Goal: Task Accomplishment & Management: Use online tool/utility

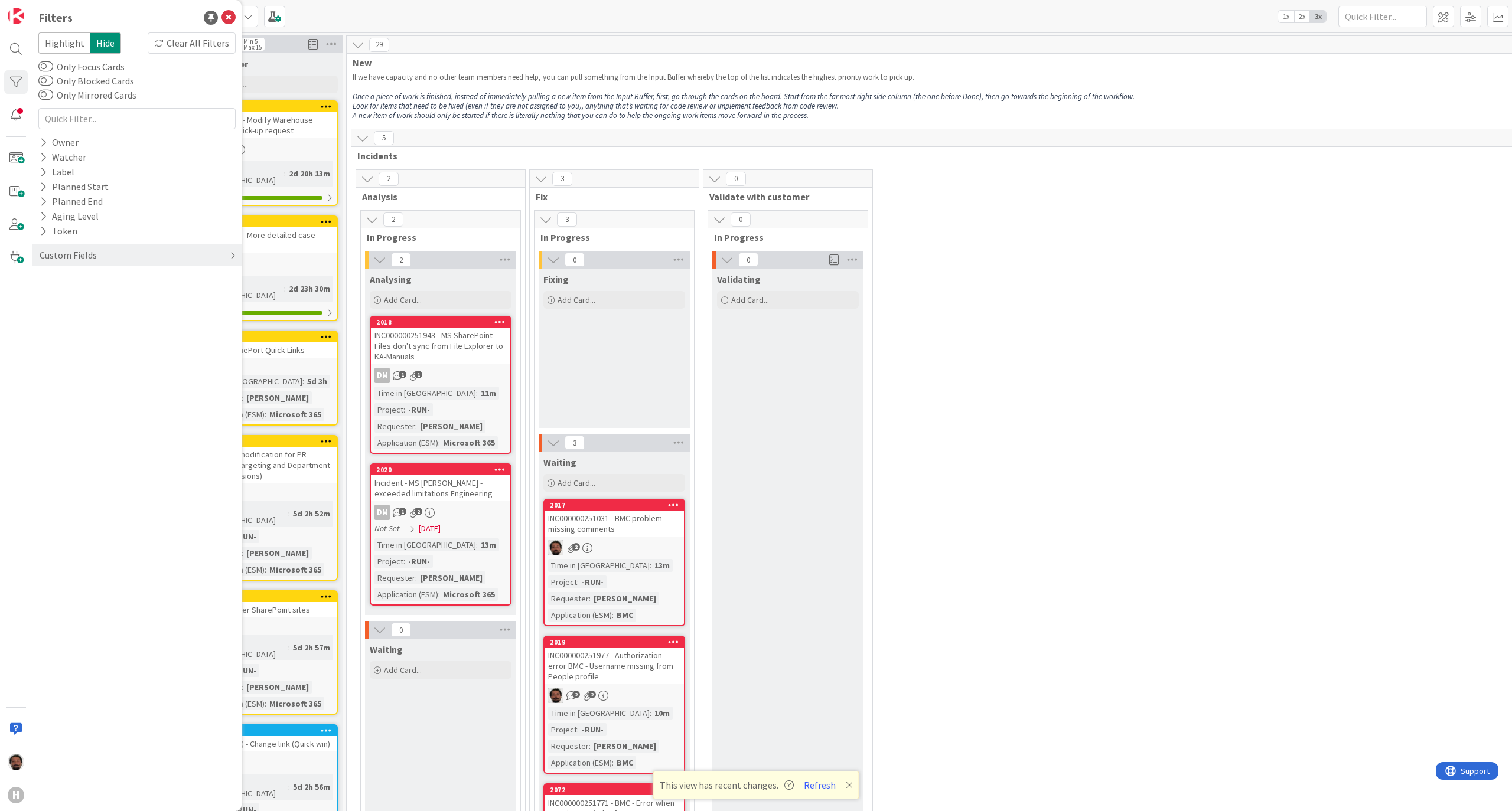
click at [1106, 260] on div "2 Analysis 2 In Progress 2 Analysing Add Card... 2018 INC000000251943 - MS Shar…" at bounding box center [1011, 570] width 1313 height 801
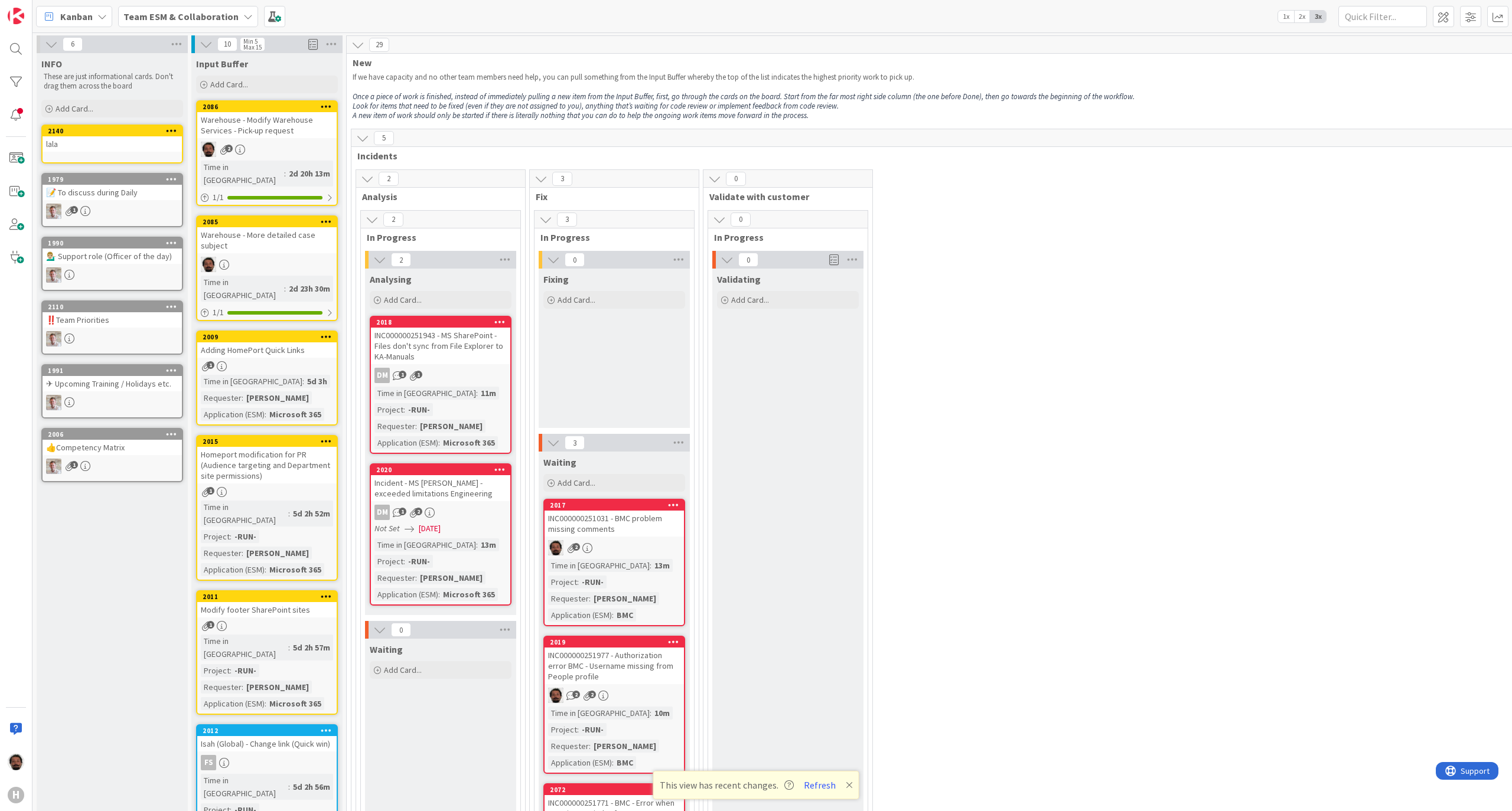
click at [112, 192] on div "📝 To discuss during Daily" at bounding box center [112, 192] width 139 height 16
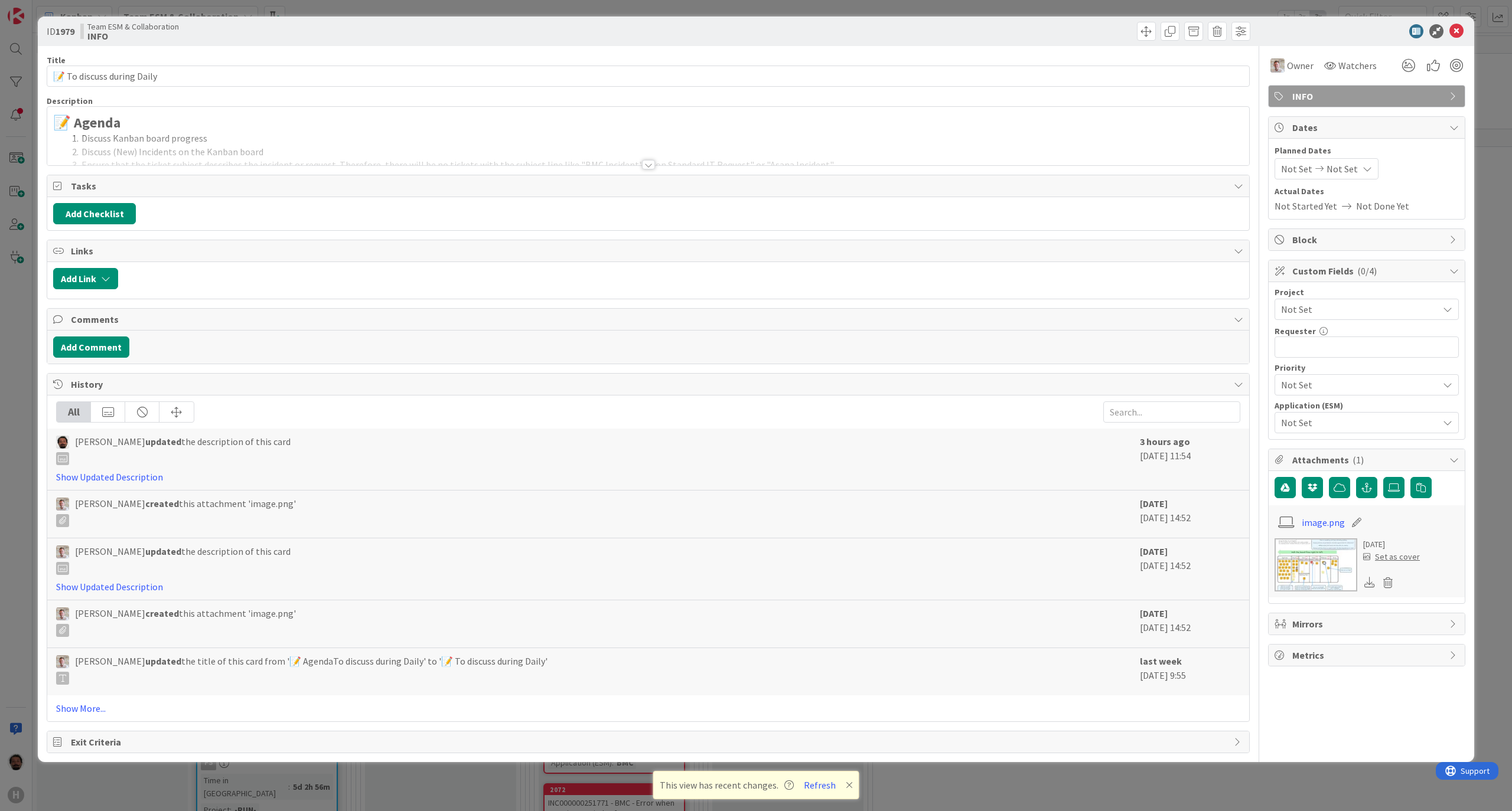
click at [339, 146] on div at bounding box center [648, 150] width 1202 height 30
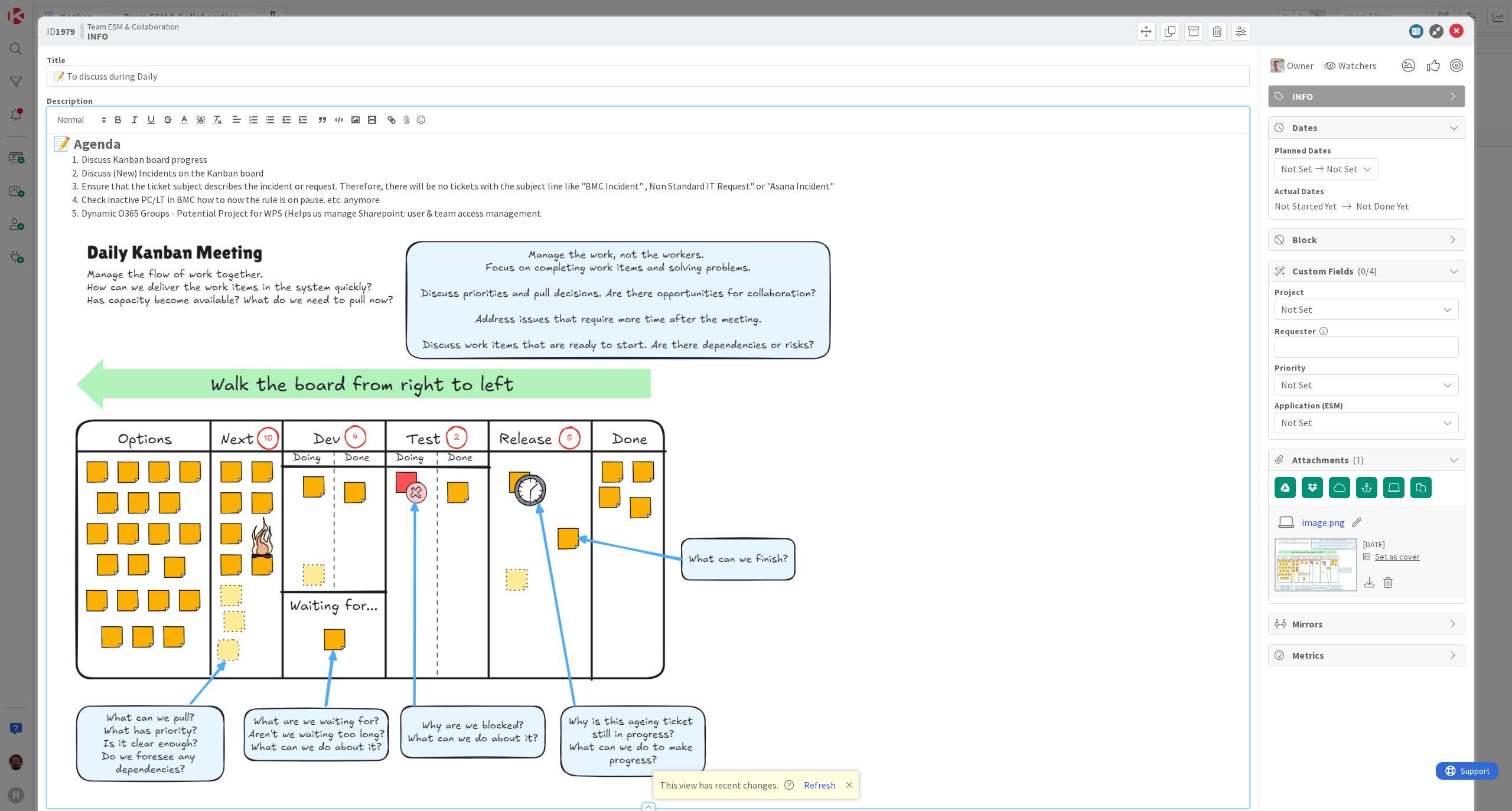
click at [548, 220] on li "Dynamic O365 Groups - Potential Project for WPS (Helps us manage Sharepoint: us…" at bounding box center [655, 213] width 1176 height 14
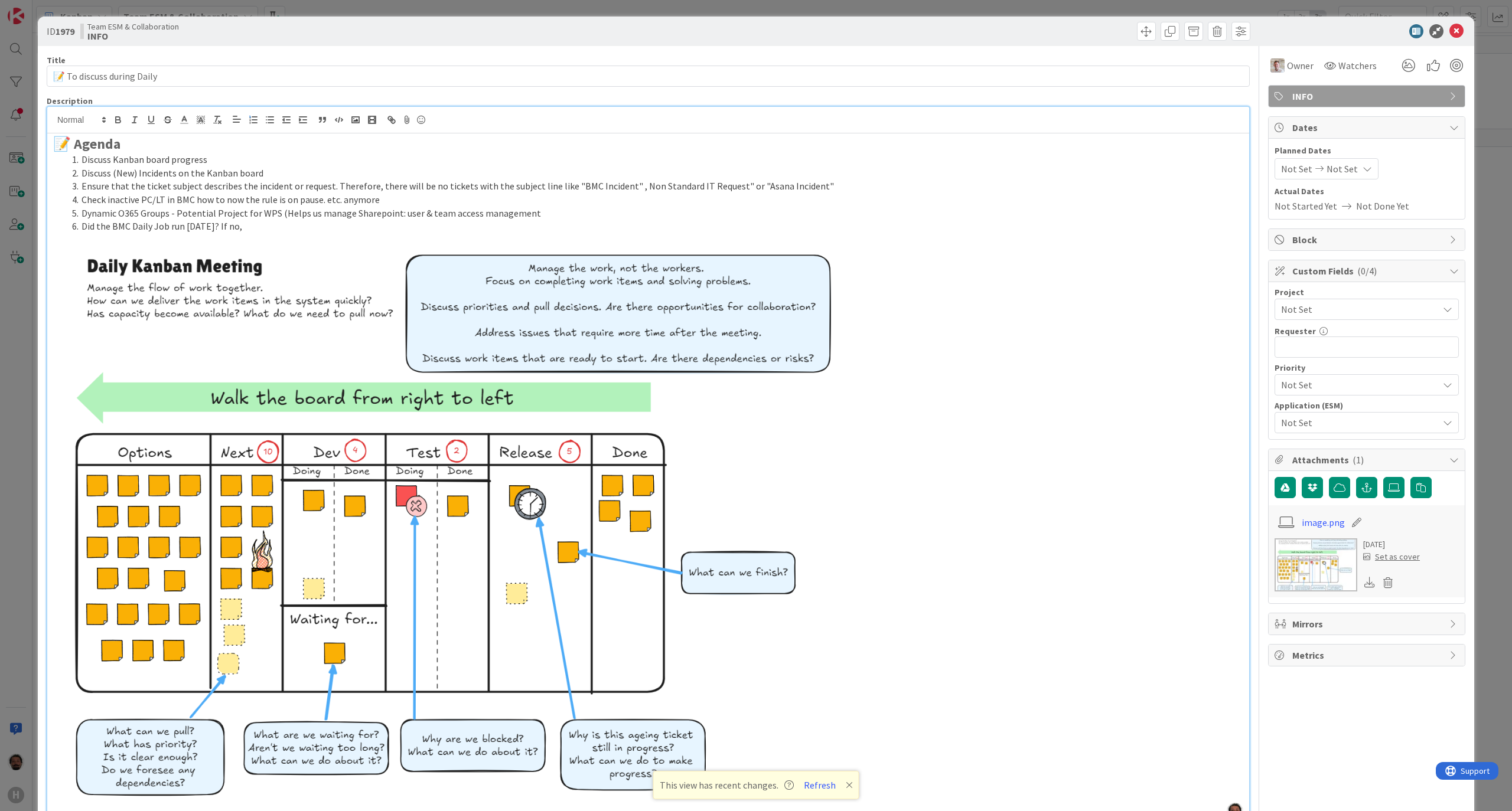
click at [274, 224] on li "Did the BMC Daily Job run today? If no," at bounding box center [655, 226] width 1176 height 14
click at [164, 224] on li "Did the BMC Daily Job run today? If no, schedule it" at bounding box center [655, 226] width 1176 height 14
click at [305, 227] on li "Did the BMC Daily Jobs run today? If no, schedule it" at bounding box center [655, 226] width 1176 height 14
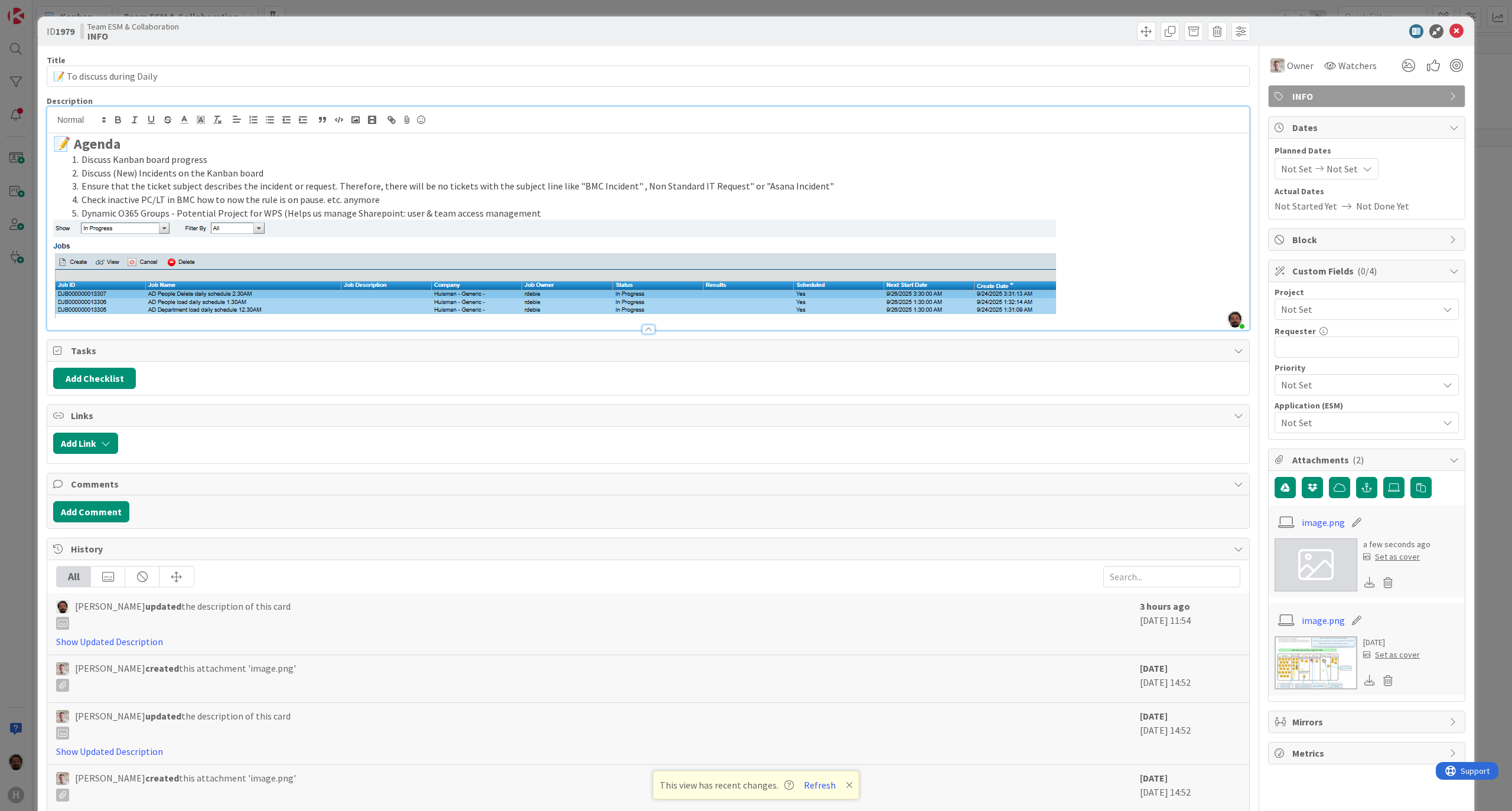
click at [1092, 302] on p at bounding box center [648, 269] width 1190 height 99
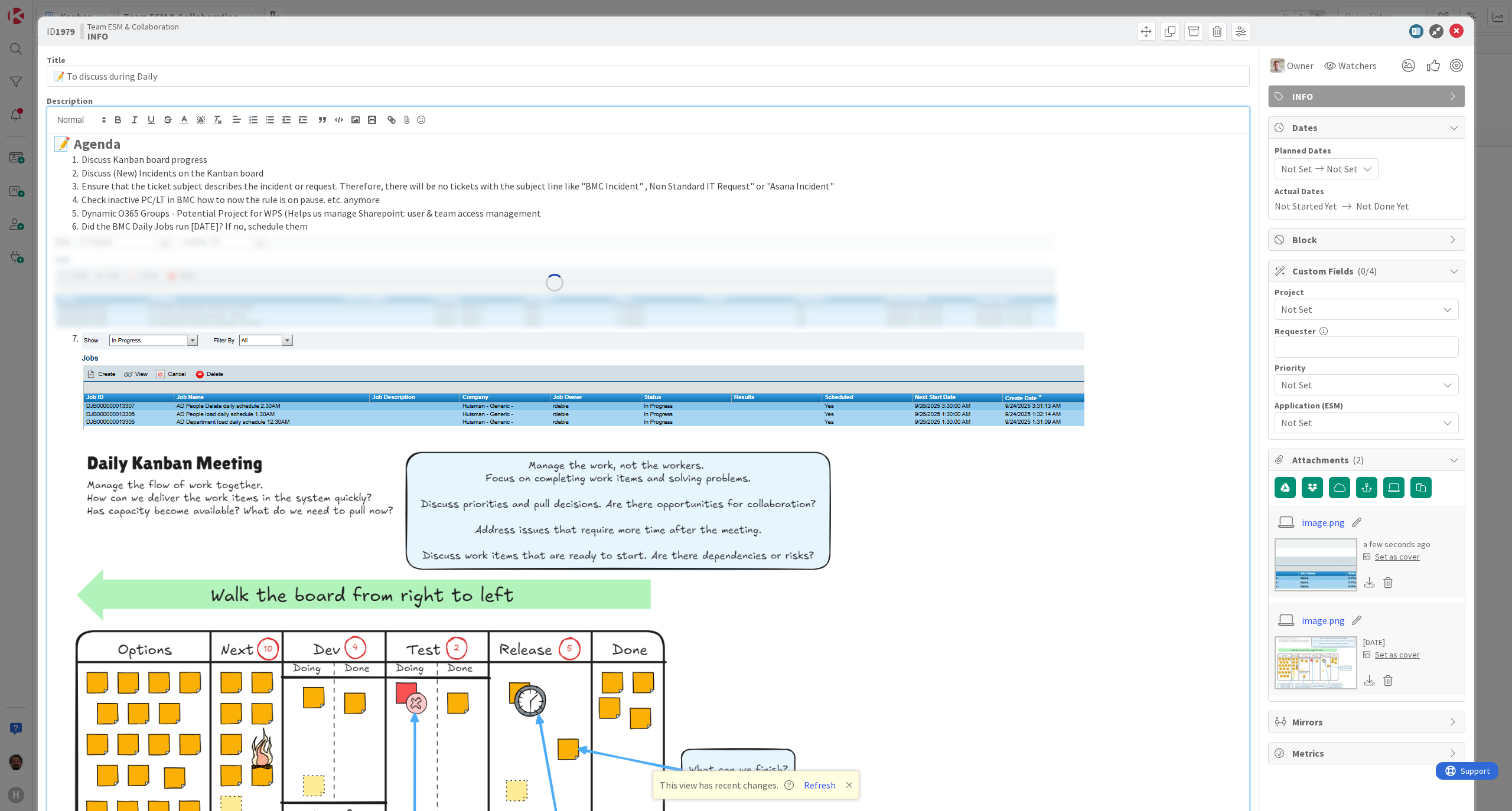
click at [518, 237] on img at bounding box center [554, 282] width 1003 height 99
click at [571, 285] on img at bounding box center [554, 282] width 1003 height 99
click at [1124, 281] on div "📝 Agenda Discuss Kanban board progress Discuss (New) Incidents on the Kanban bo…" at bounding box center [648, 576] width 1202 height 885
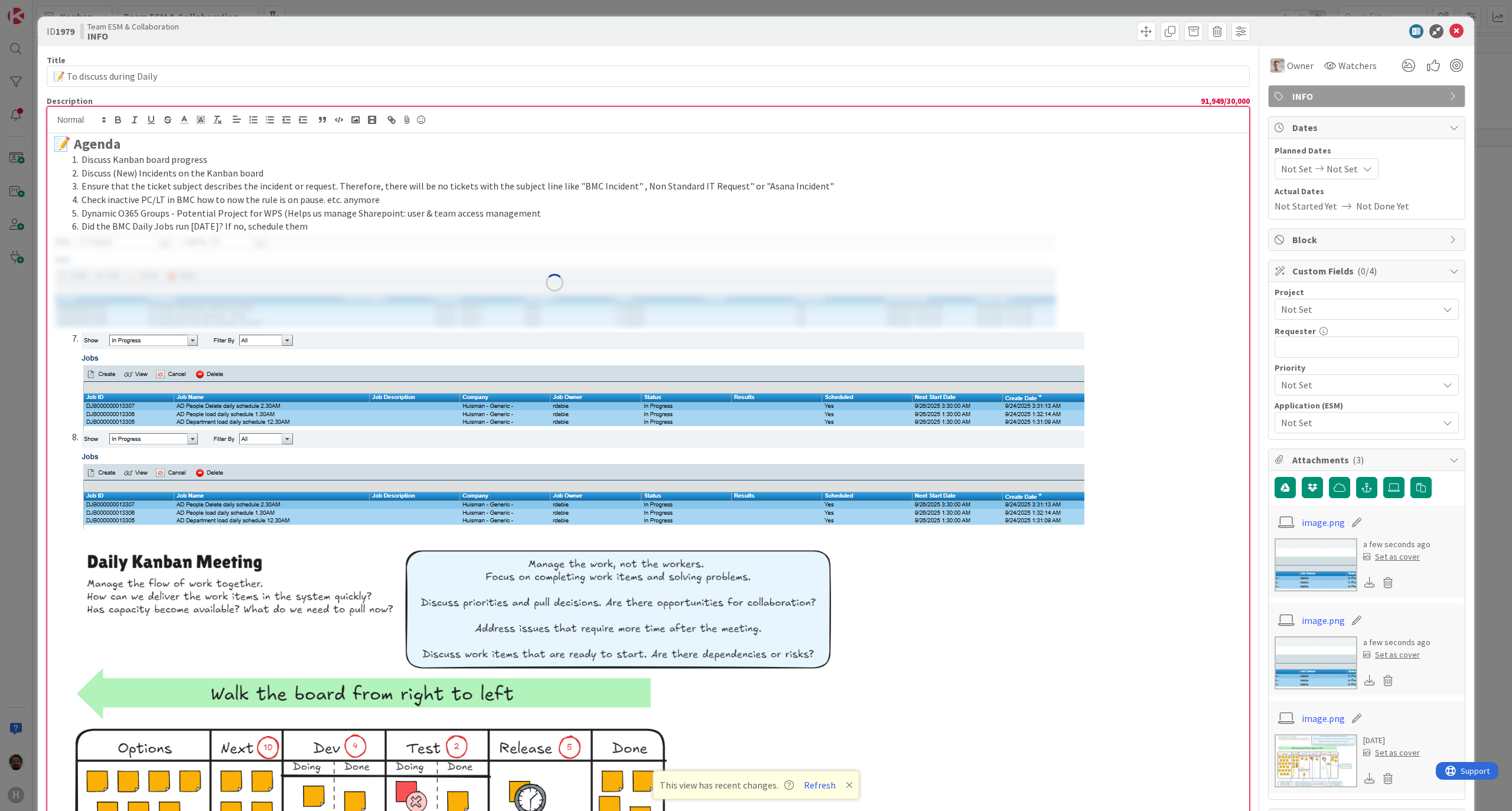
scroll to position [473, 0]
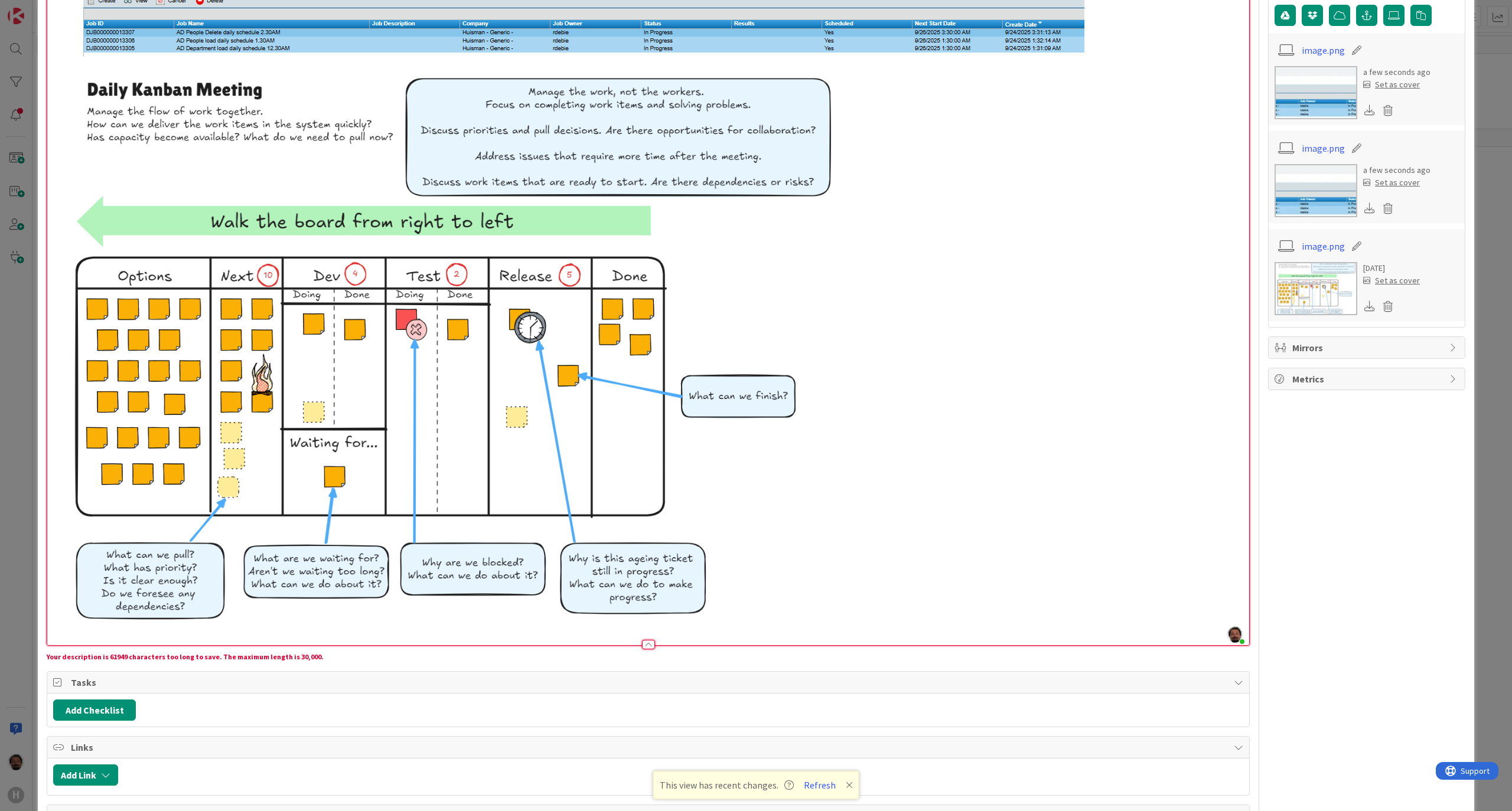
click at [917, 481] on p at bounding box center [648, 345] width 1190 height 577
click at [529, 431] on img at bounding box center [448, 345] width 790 height 577
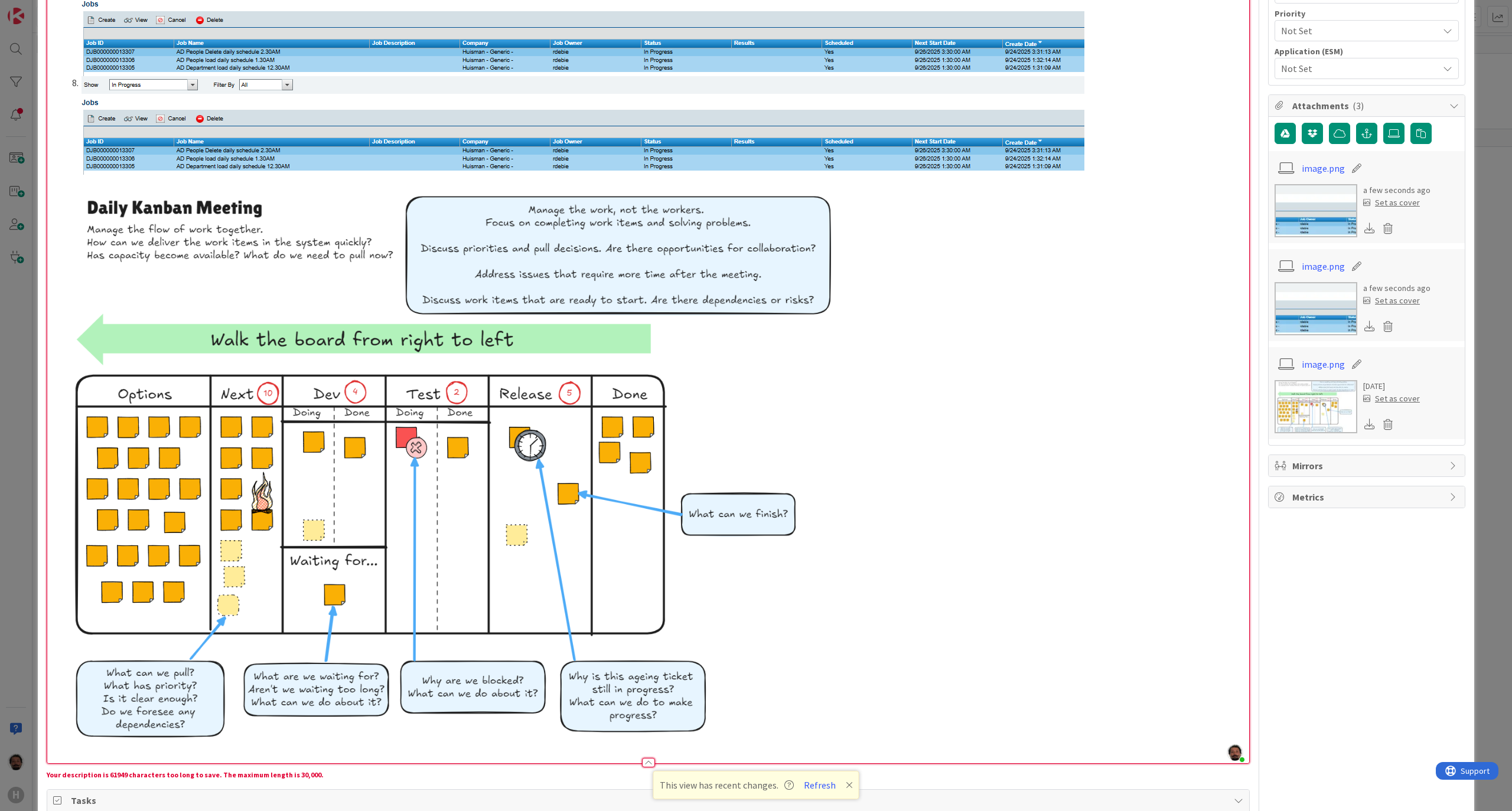
scroll to position [551, 0]
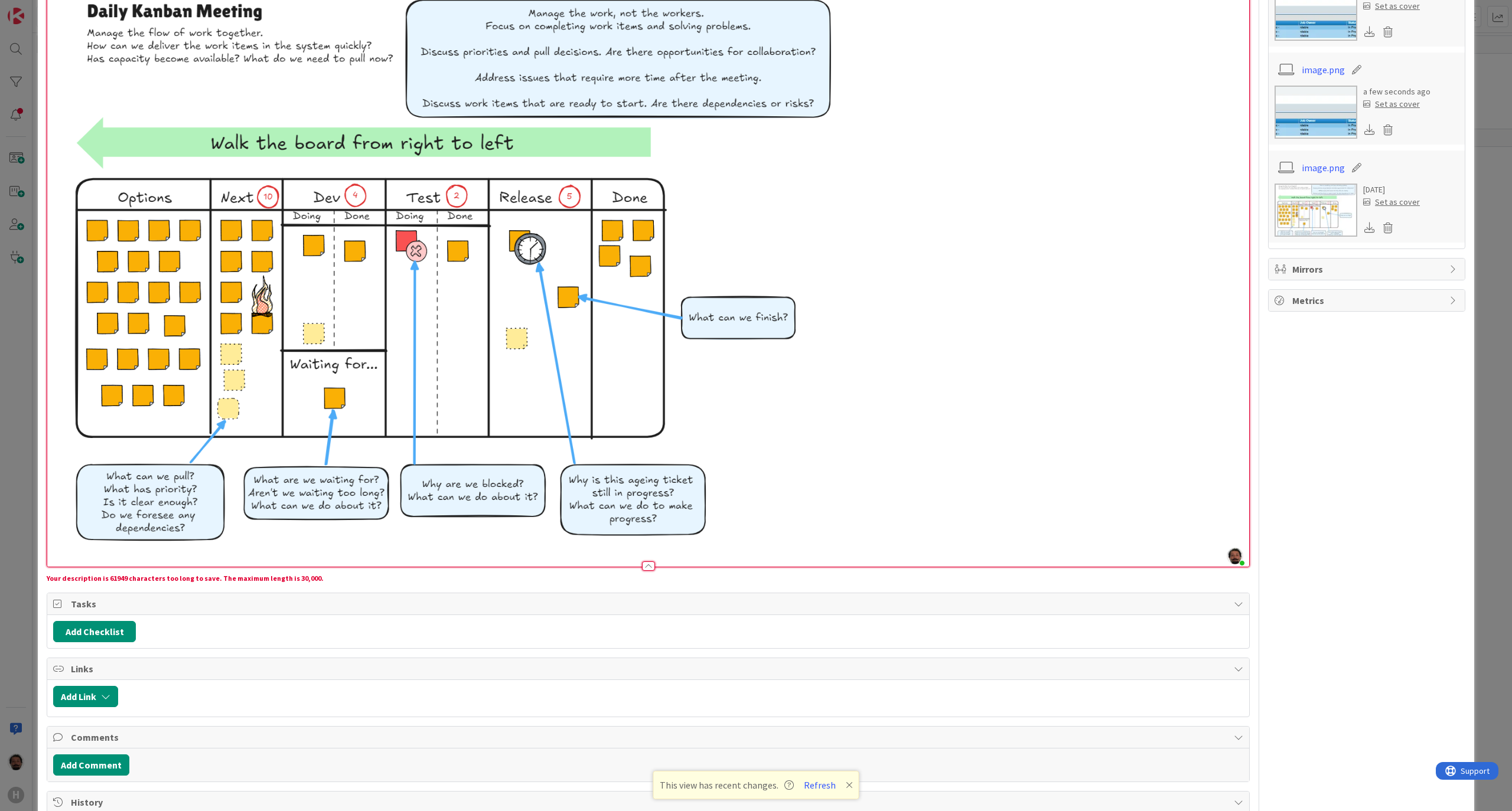
click at [117, 576] on div "Your description is 61949 characters too long to save. The maximum length is 30…" at bounding box center [648, 578] width 1203 height 11
drag, startPoint x: 220, startPoint y: 580, endPoint x: 343, endPoint y: 577, distance: 123.0
click at [343, 577] on div "Your description is 61949 characters too long to save. The maximum length is 30…" at bounding box center [648, 578] width 1203 height 11
click at [346, 577] on div "Your description is 61949 characters too long to save. The maximum length is 30…" at bounding box center [648, 578] width 1203 height 11
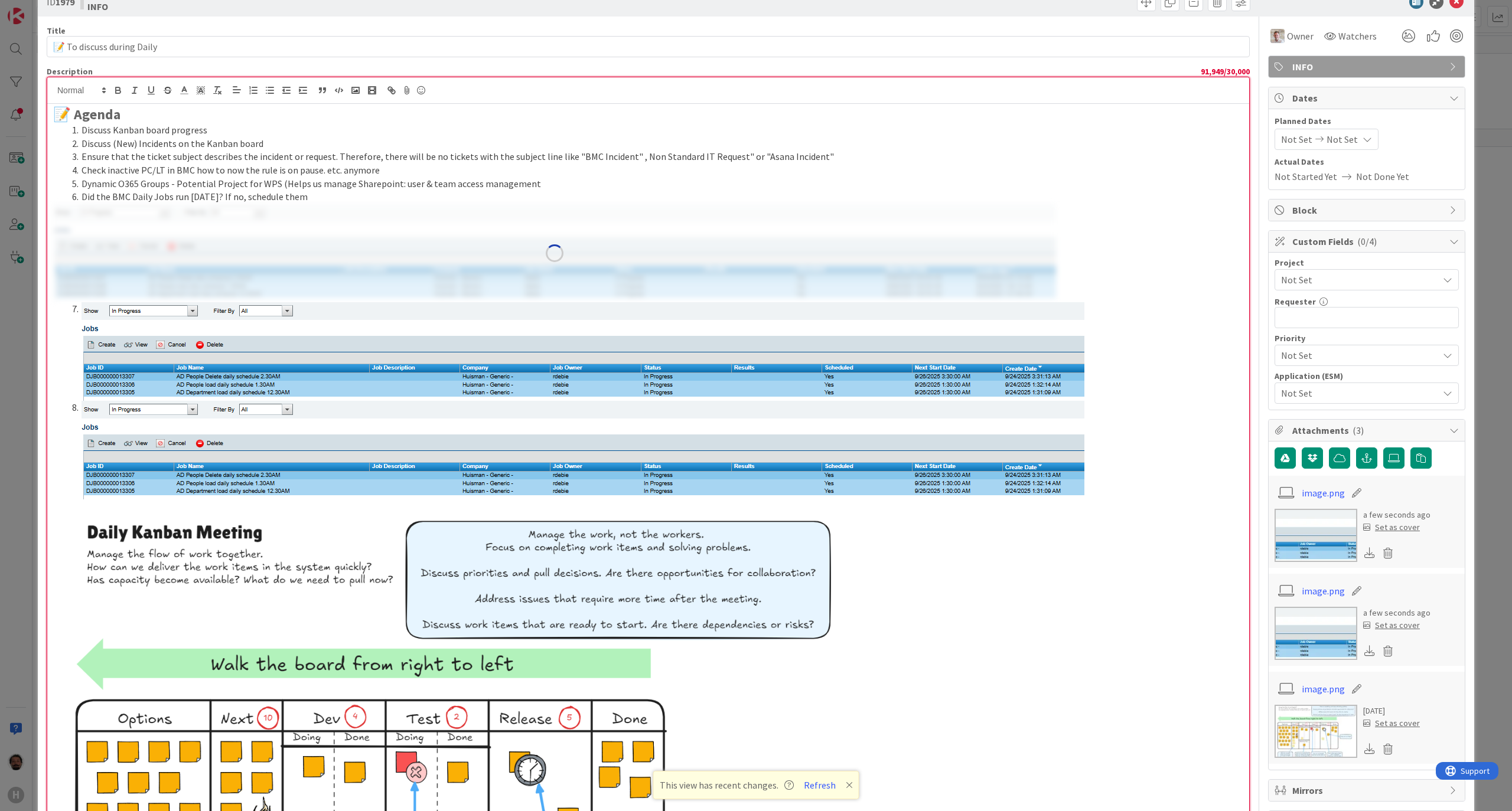
scroll to position [0, 0]
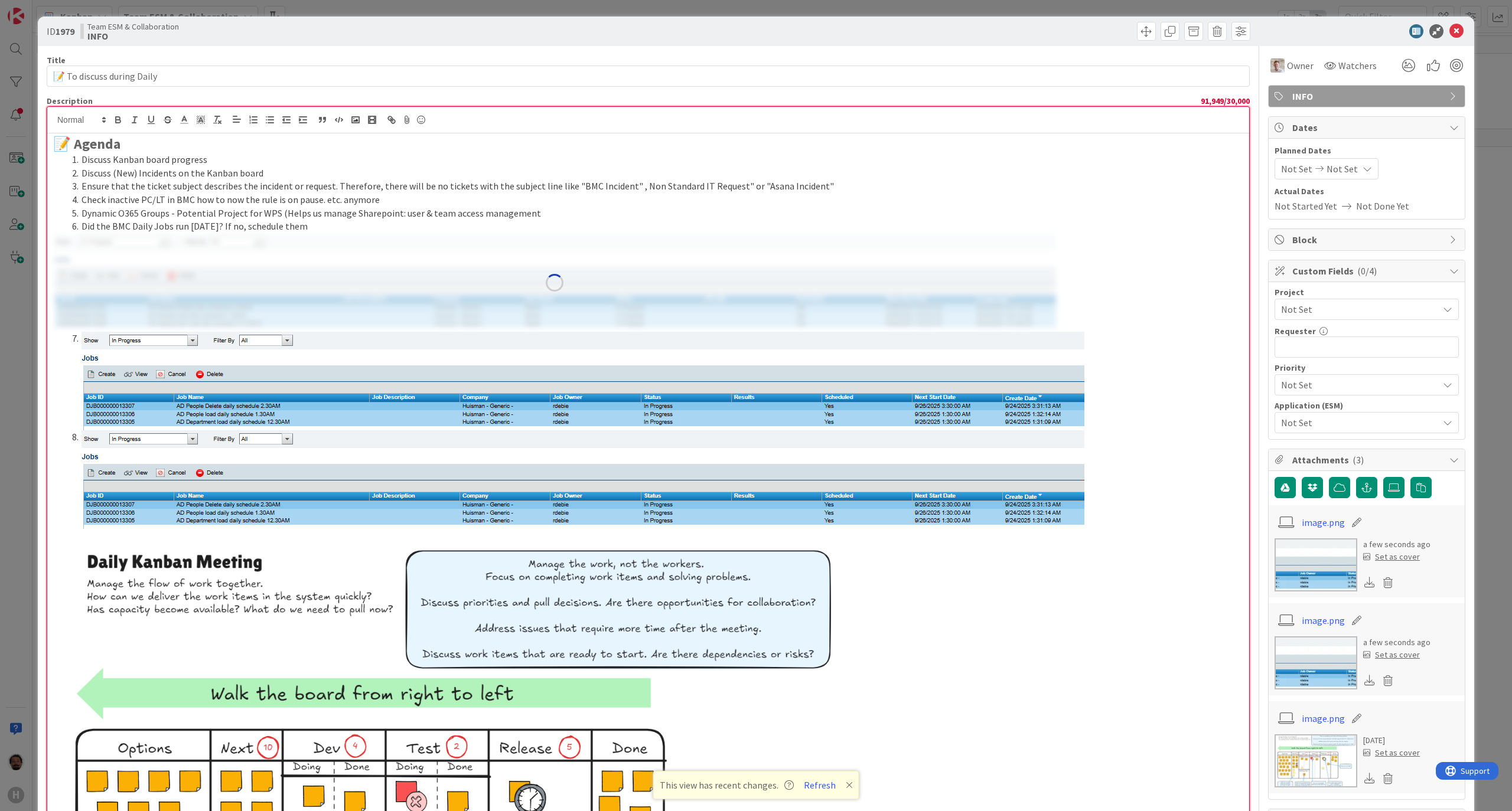
click at [1109, 305] on div "📝 Agenda Discuss Kanban board progress Discuss (New) Incidents on the Kanban bo…" at bounding box center [648, 625] width 1202 height 984
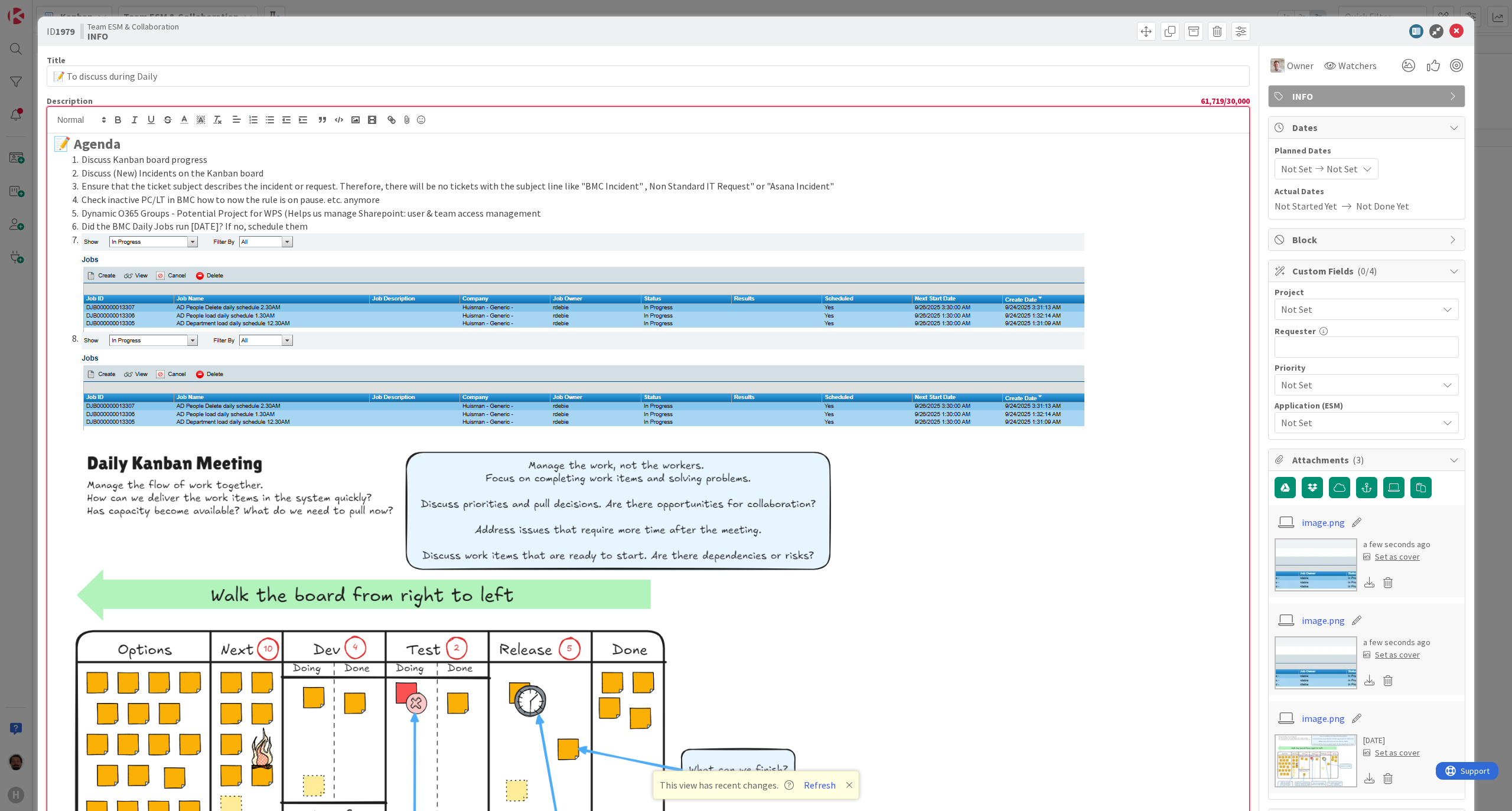
click at [1449, 31] on icon at bounding box center [1456, 31] width 14 height 14
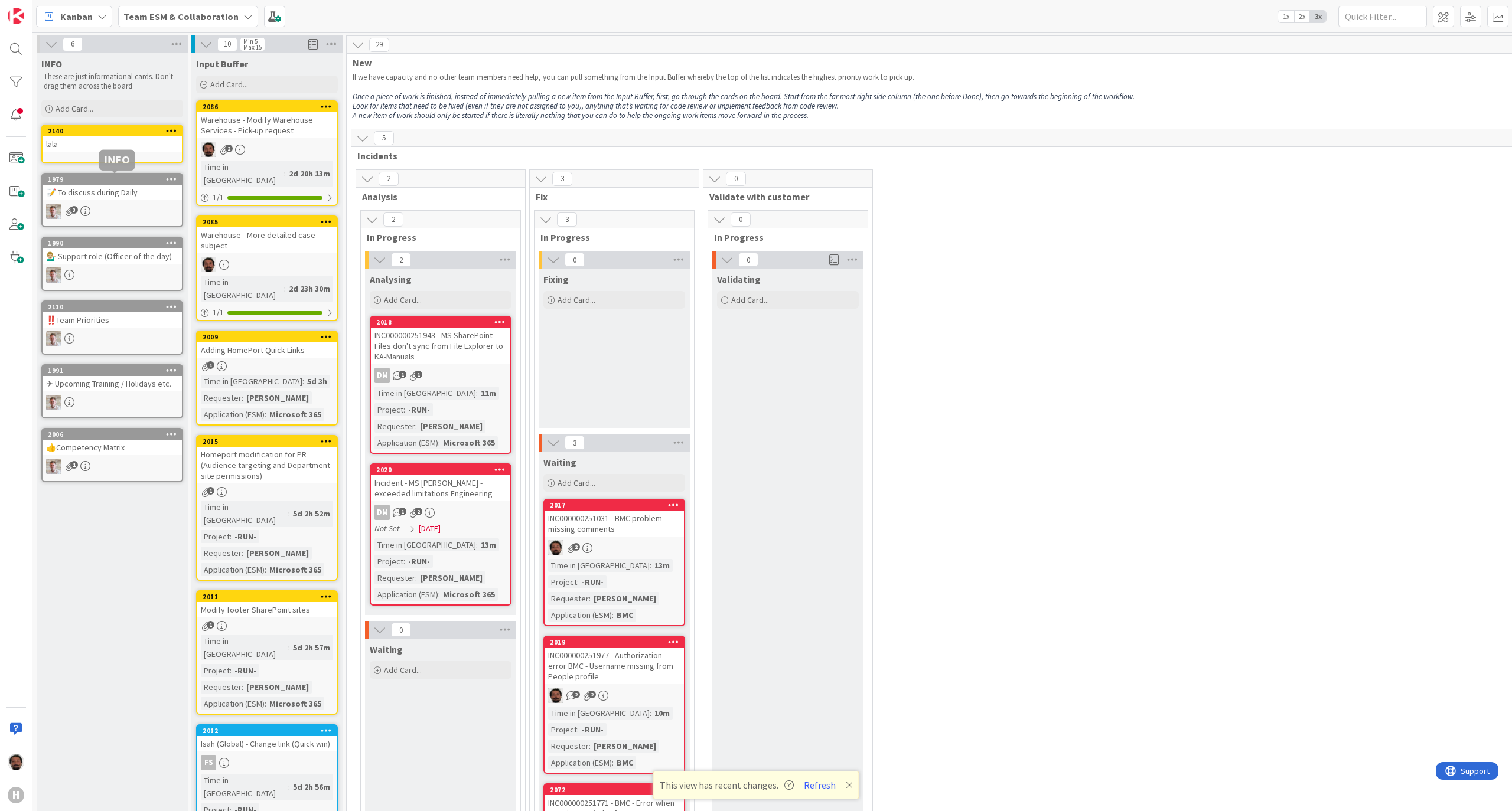
click at [102, 199] on div "1979 📝 To discuss during Daily 3" at bounding box center [112, 200] width 141 height 54
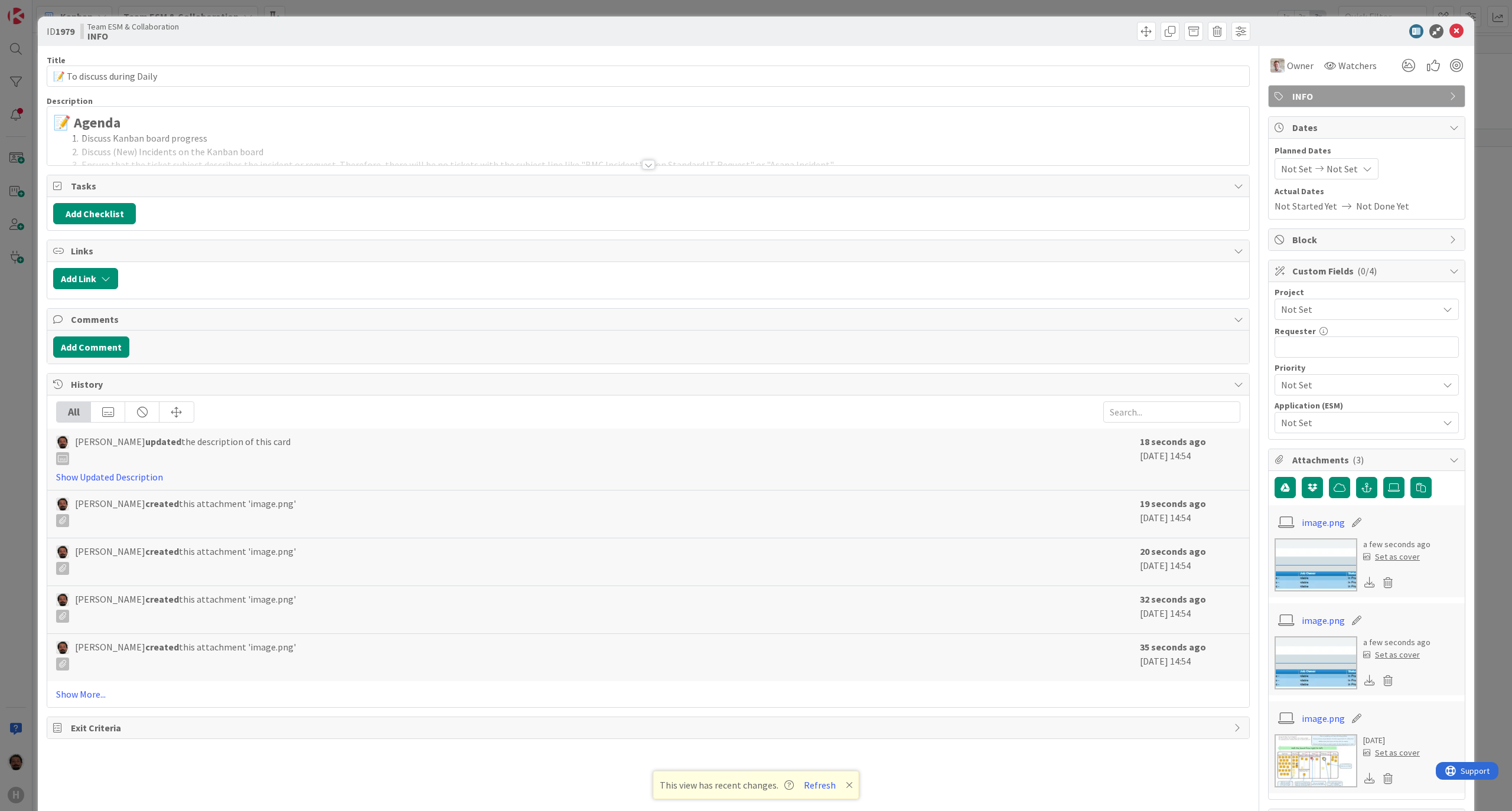
click at [436, 164] on div at bounding box center [648, 150] width 1202 height 30
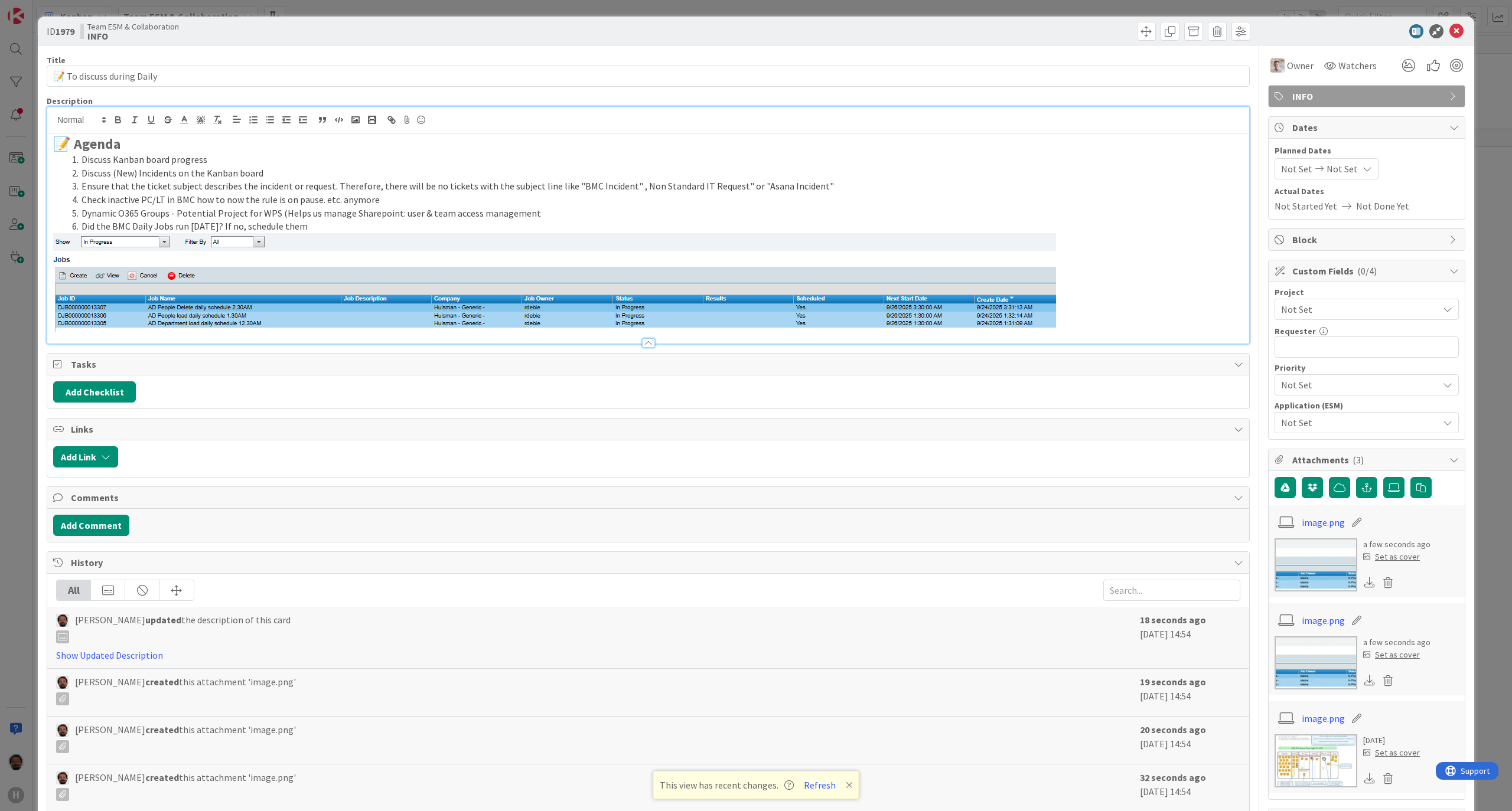
click at [1097, 276] on p at bounding box center [648, 282] width 1190 height 99
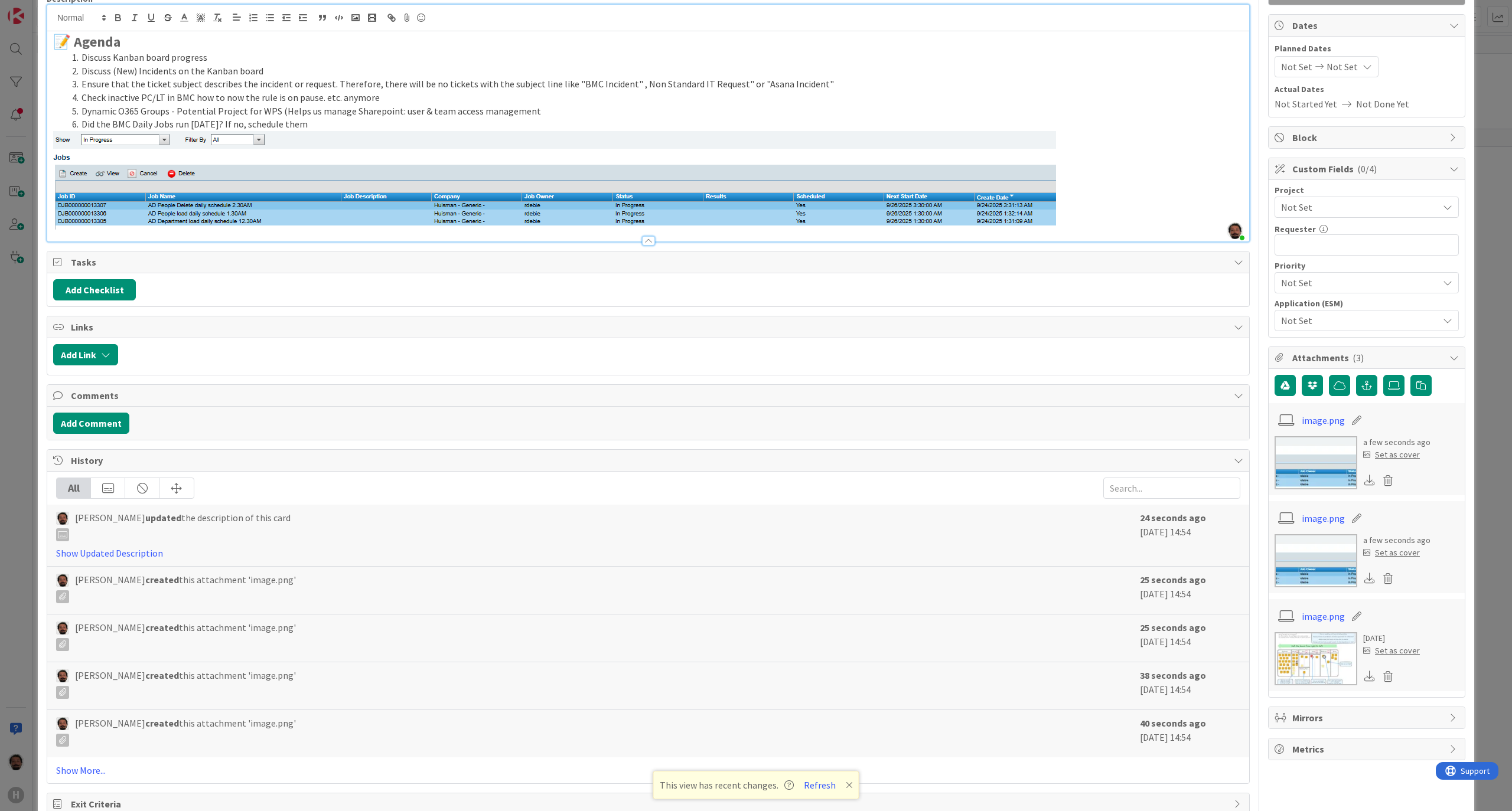
scroll to position [137, 0]
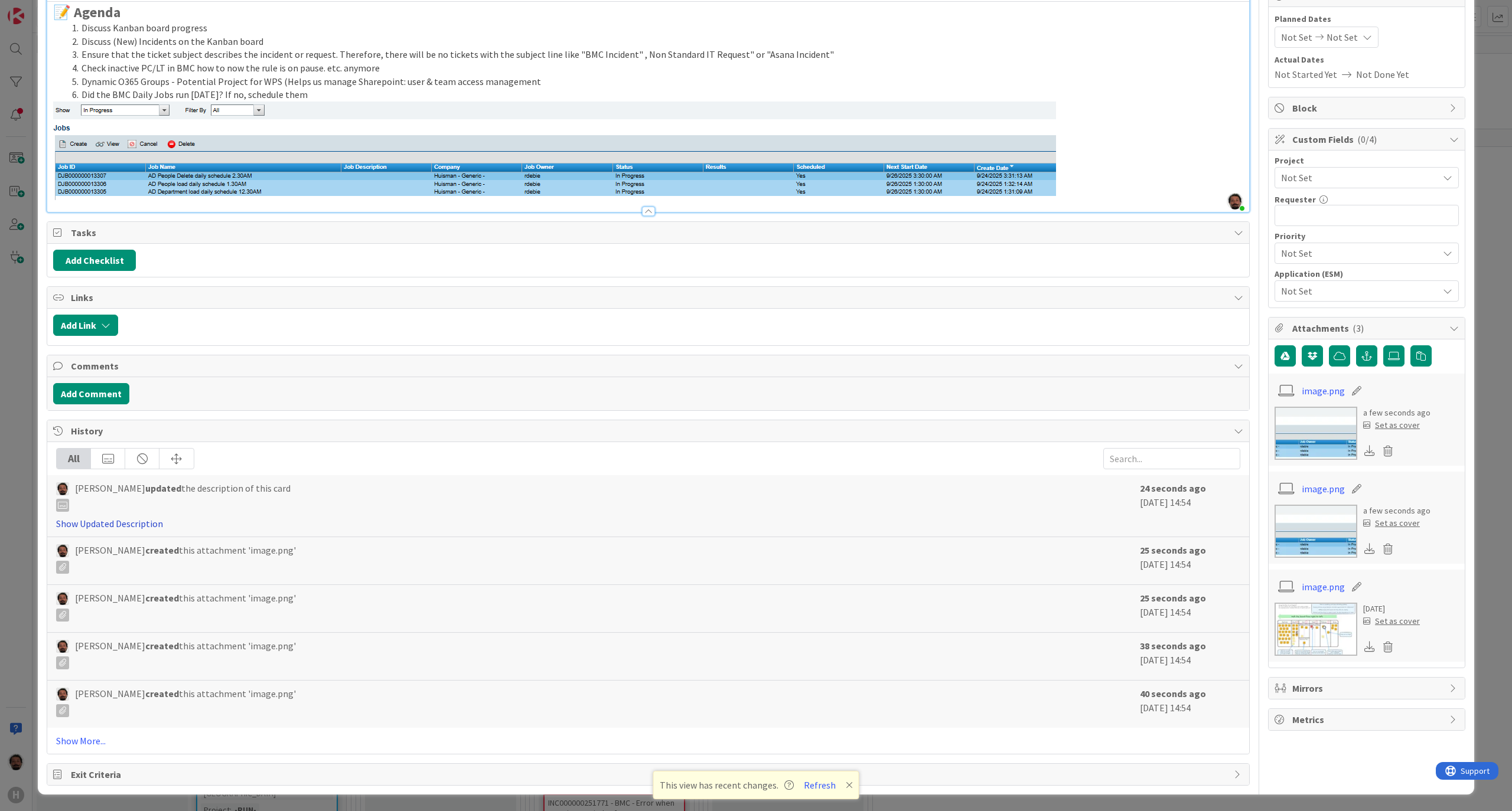
click at [92, 520] on link "Show Updated Description" at bounding box center [110, 523] width 107 height 11
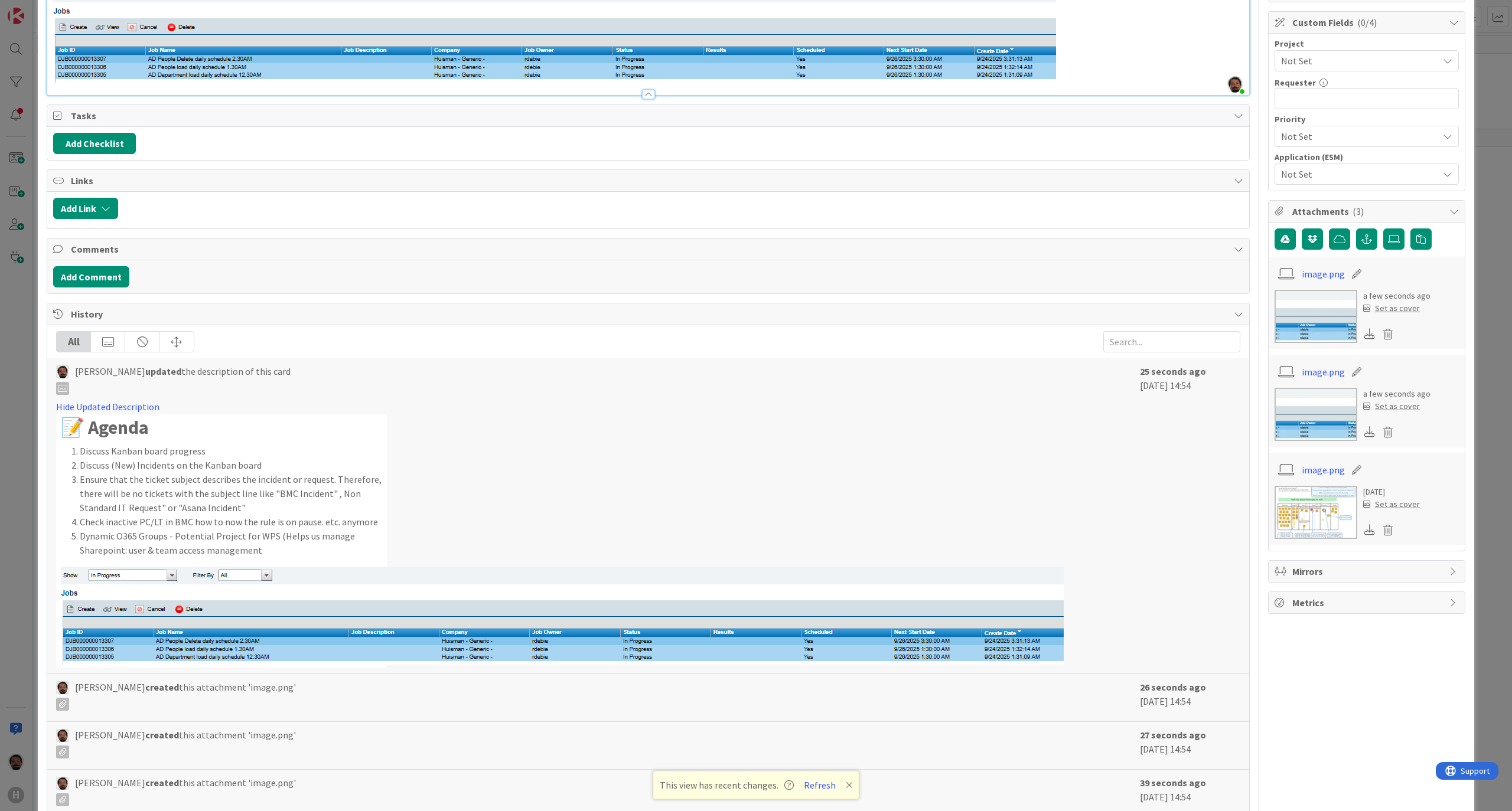
scroll to position [391, 0]
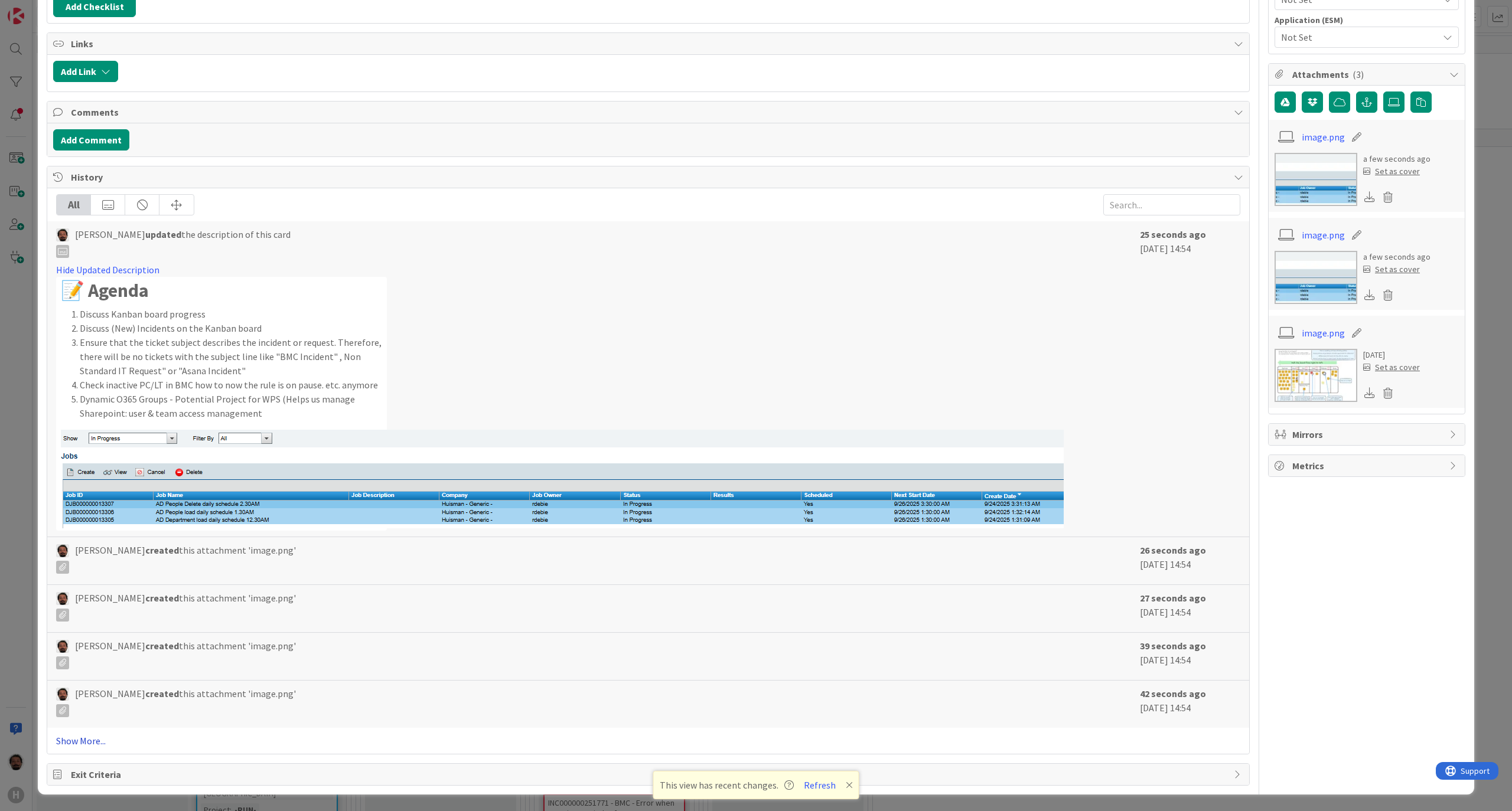
click at [82, 742] on link "Show More..." at bounding box center [648, 741] width 1184 height 14
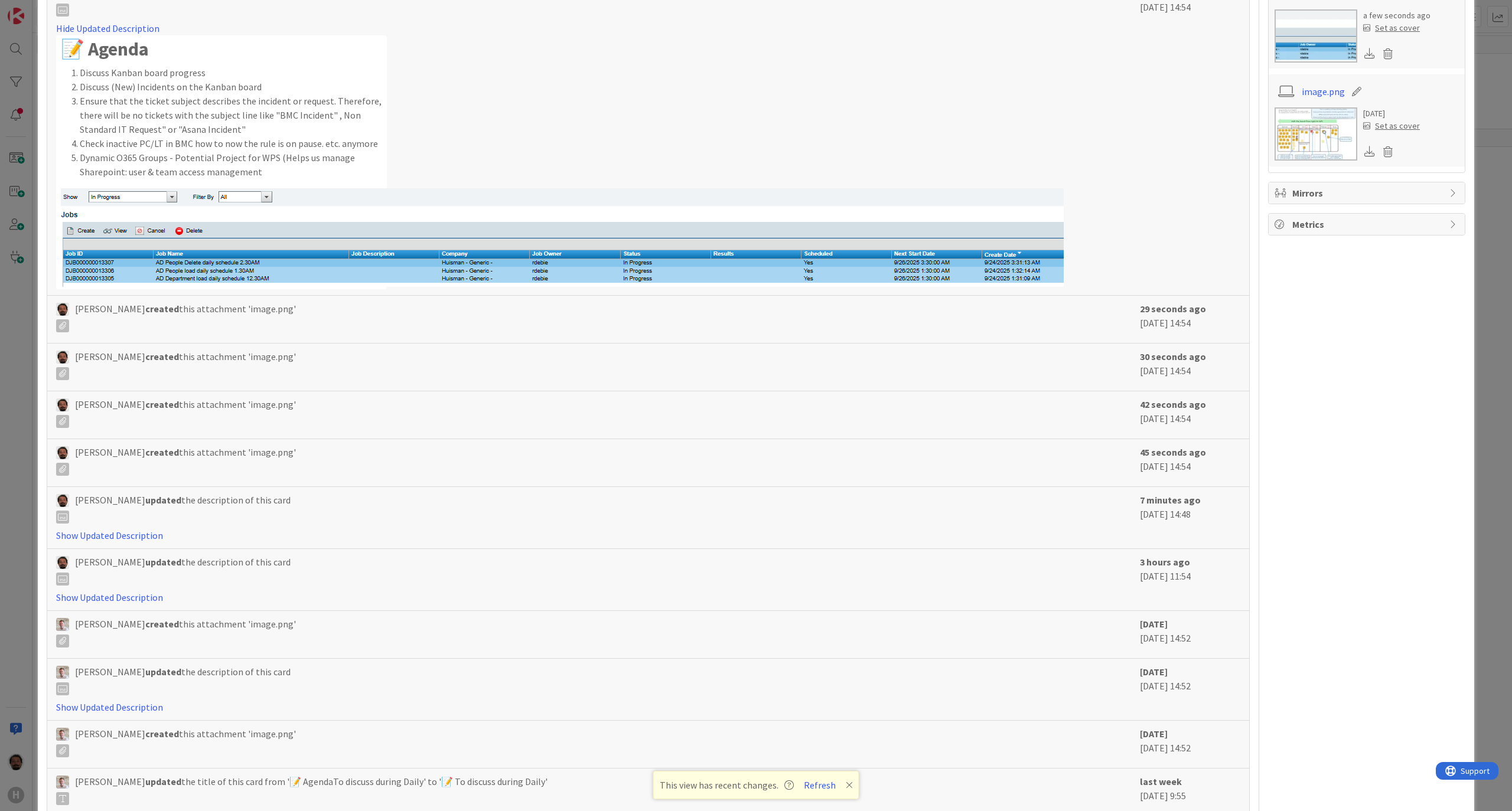
scroll to position [706, 0]
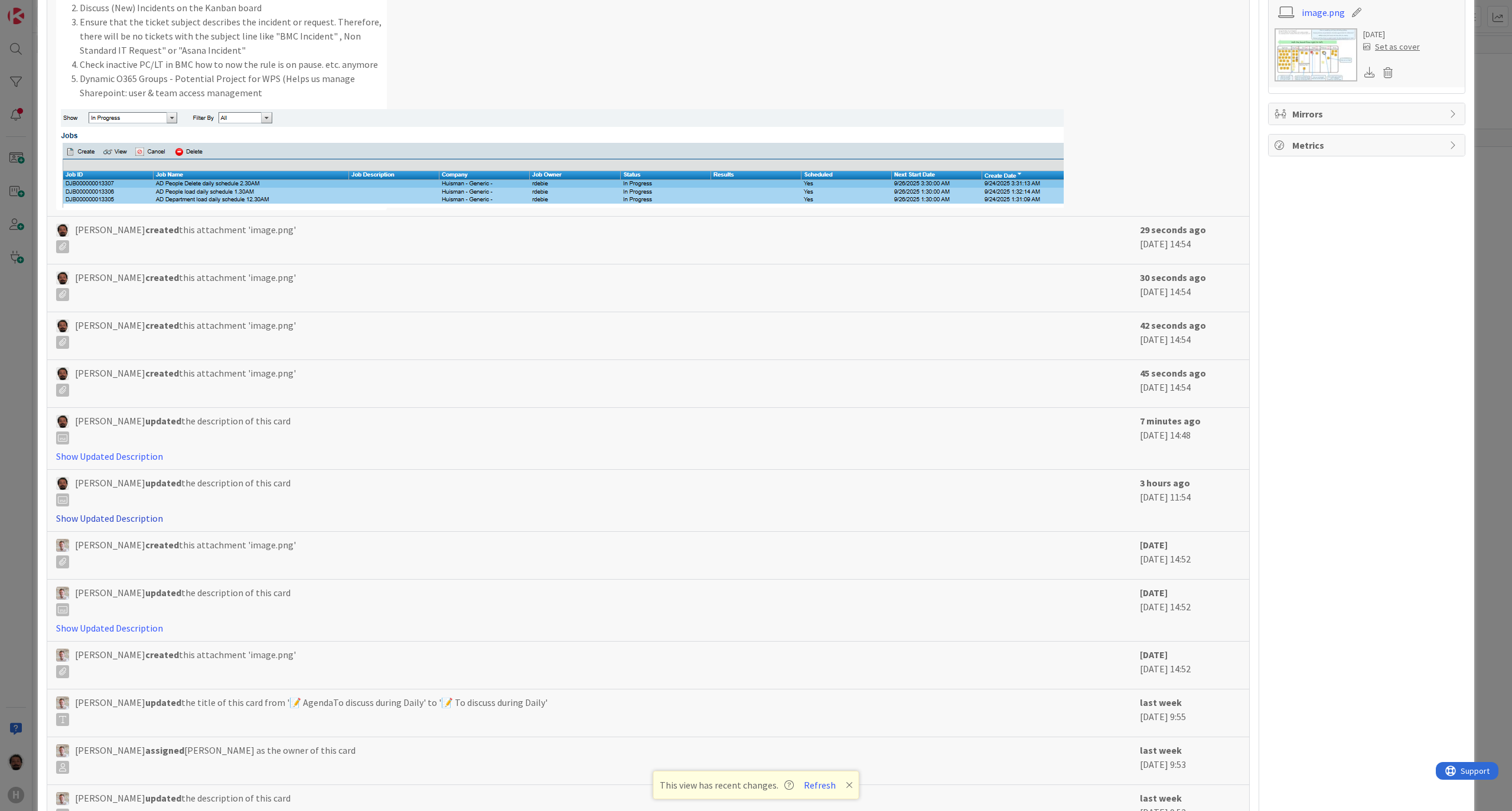
click at [120, 522] on link "Show Updated Description" at bounding box center [110, 518] width 107 height 11
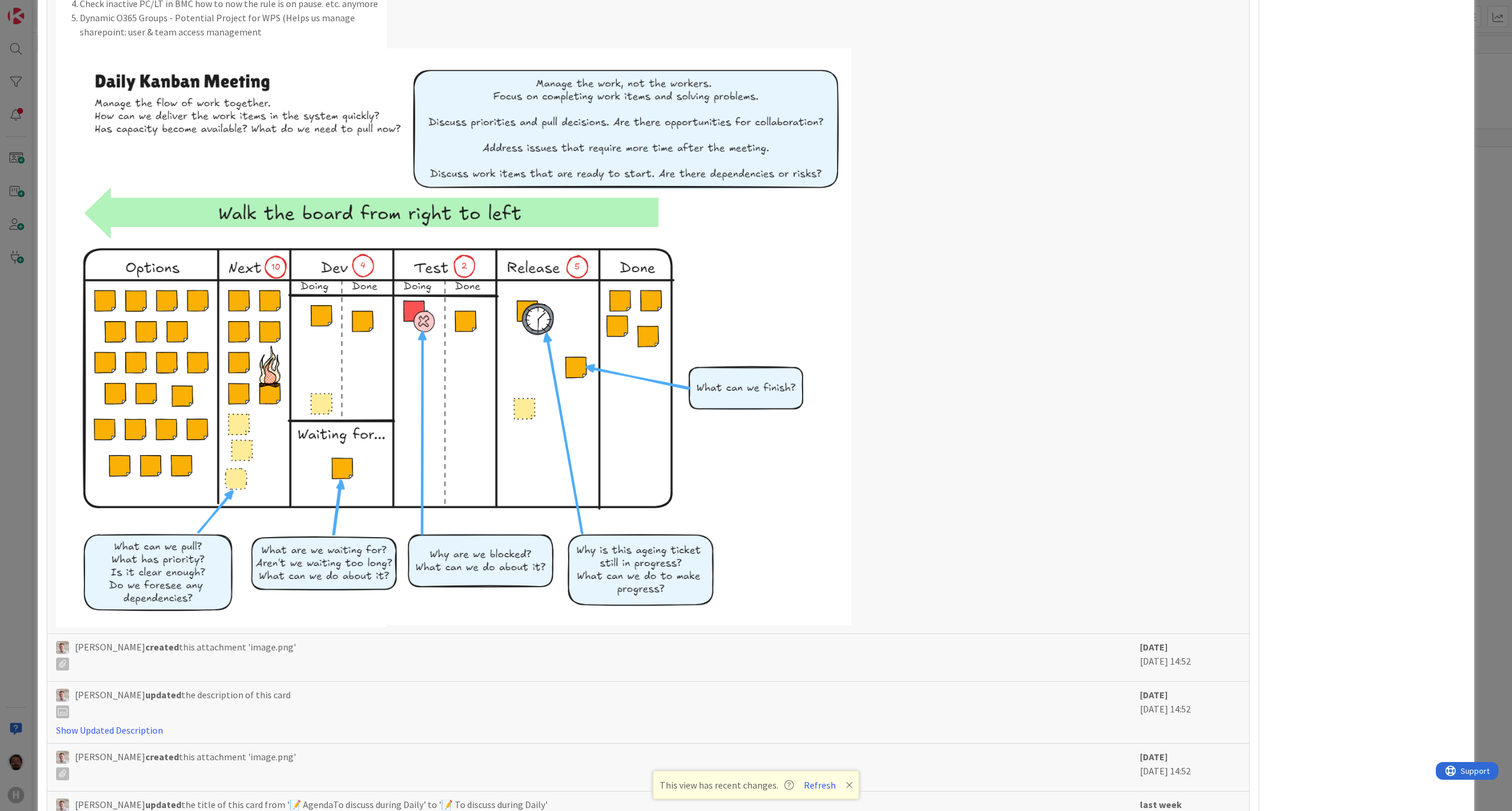
drag, startPoint x: 877, startPoint y: 506, endPoint x: 662, endPoint y: 346, distance: 268.0
click at [662, 346] on div "Hide Updated Description 📝 Agenda Discuss Kanban board progress Discuss (New) I…" at bounding box center [595, 255] width 1078 height 746
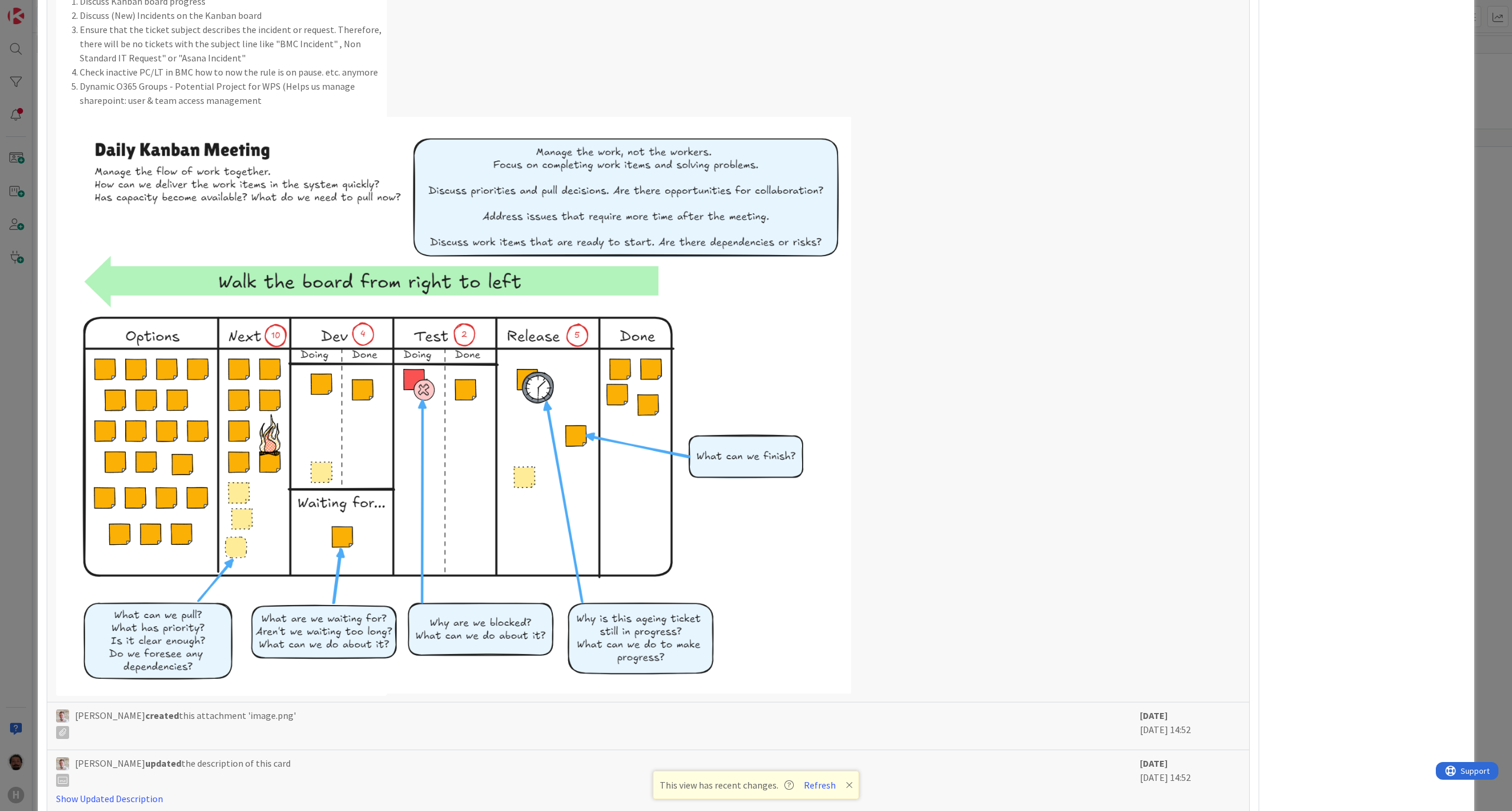
scroll to position [1100, 0]
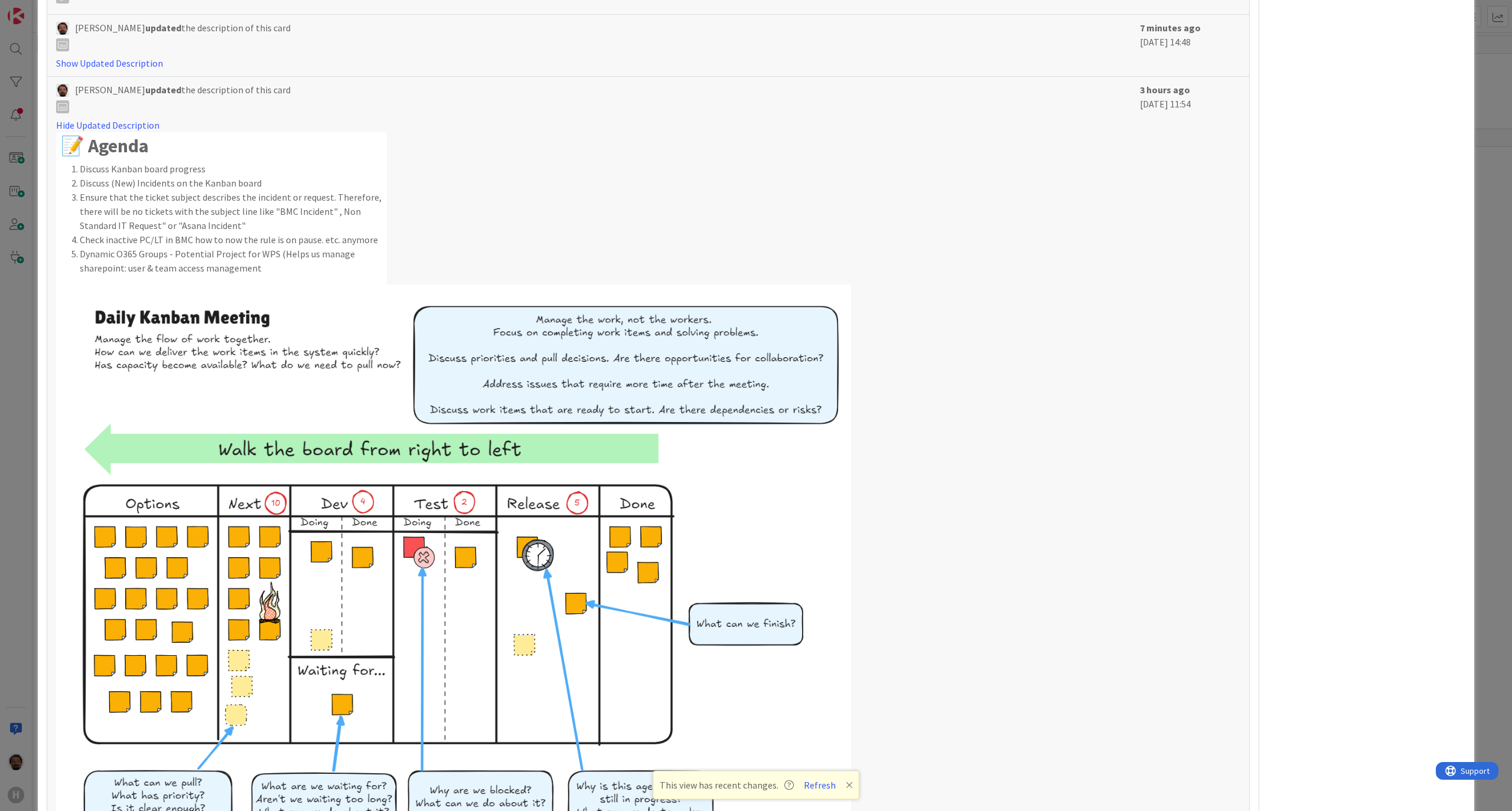
drag, startPoint x: 546, startPoint y: 340, endPoint x: 424, endPoint y: 287, distance: 133.0
click at [545, 340] on img at bounding box center [455, 573] width 790 height 577
click at [285, 224] on li "Ensure that the ticket subject describes the incident or request. Therefore, th…" at bounding box center [231, 212] width 303 height 43
click at [196, 213] on li "Ensure that the ticket subject describes the incident or request. Therefore, th…" at bounding box center [231, 212] width 303 height 43
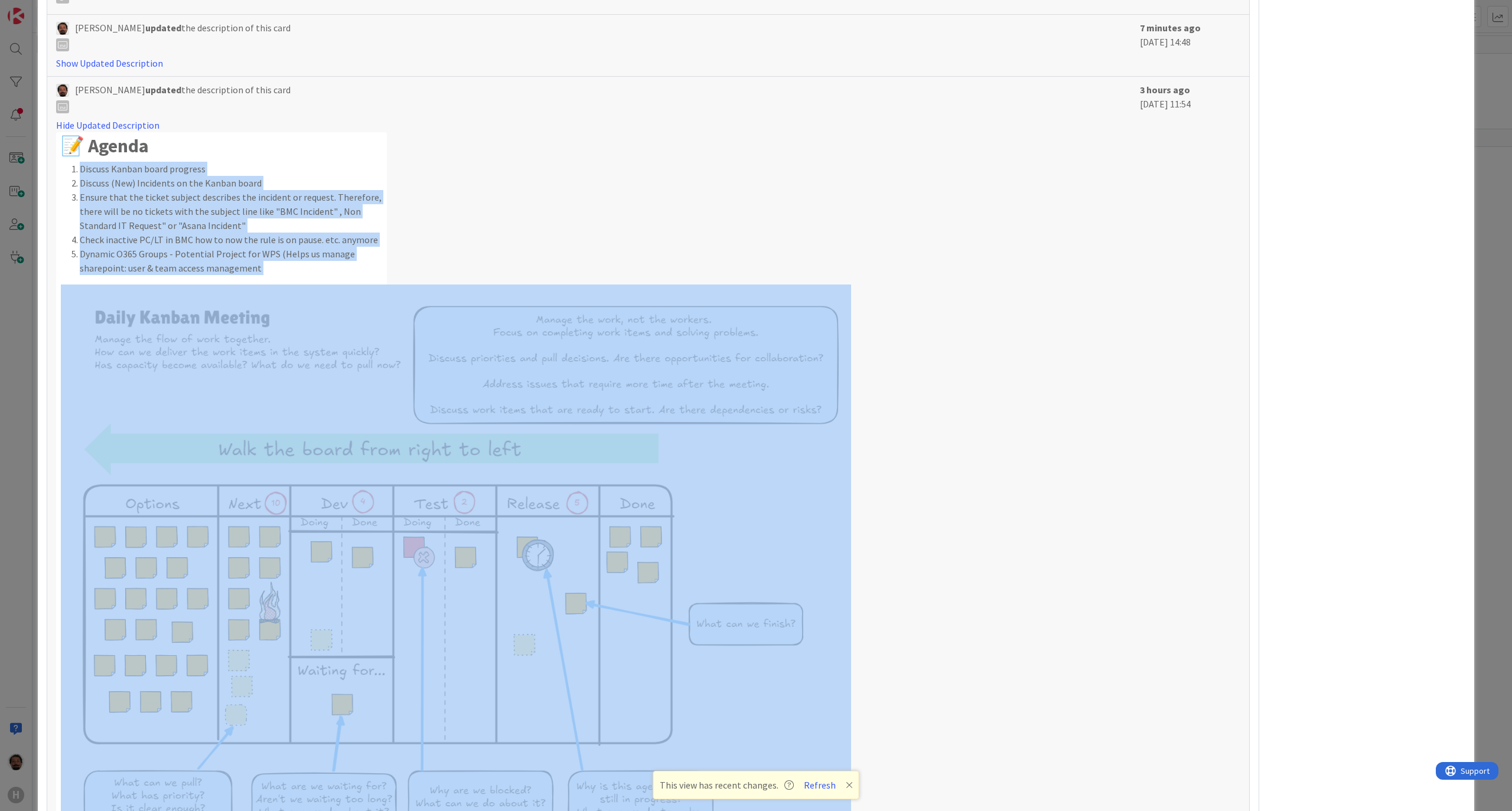
drag, startPoint x: 70, startPoint y: 170, endPoint x: 756, endPoint y: 643, distance: 833.3
click at [387, 643] on div "📝 Agenda Discuss Kanban board progress Discuss (New) Incidents on the Kanban bo…" at bounding box center [222, 498] width 330 height 732
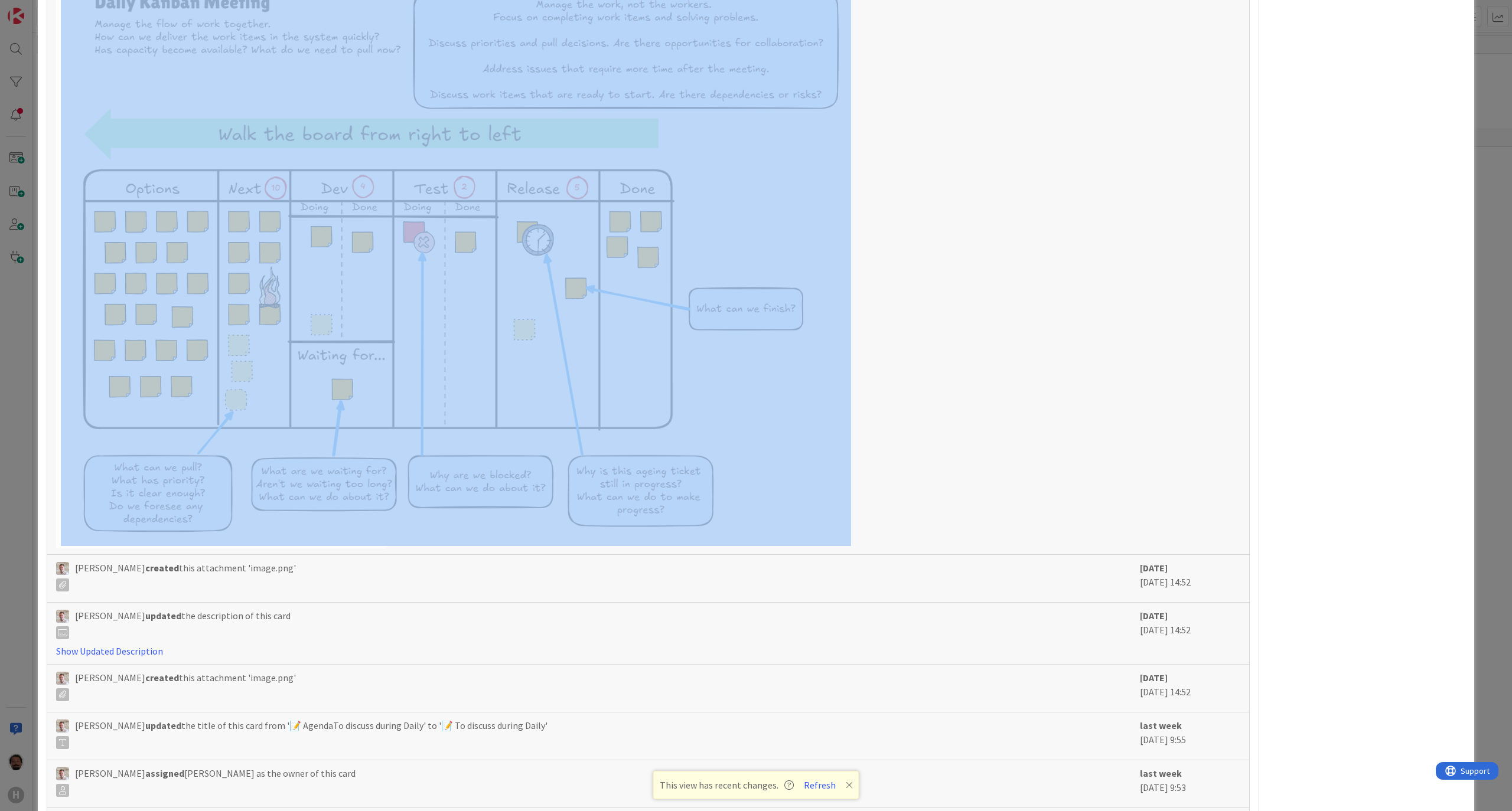
scroll to position [1021, 0]
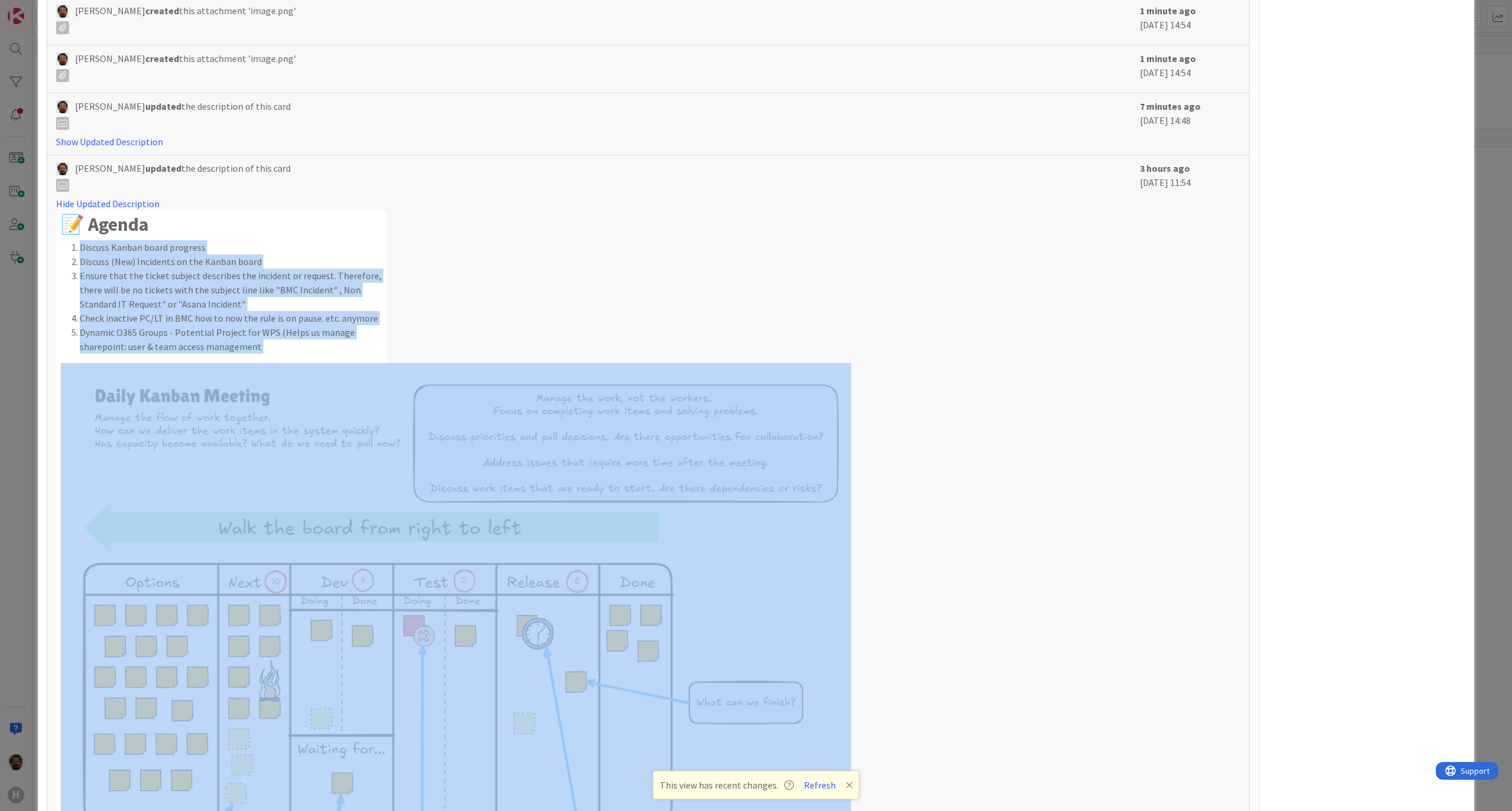
click at [953, 496] on div "Hide Updated Description 📝 Agenda Discuss Kanban board progress Discuss (New) I…" at bounding box center [595, 570] width 1078 height 746
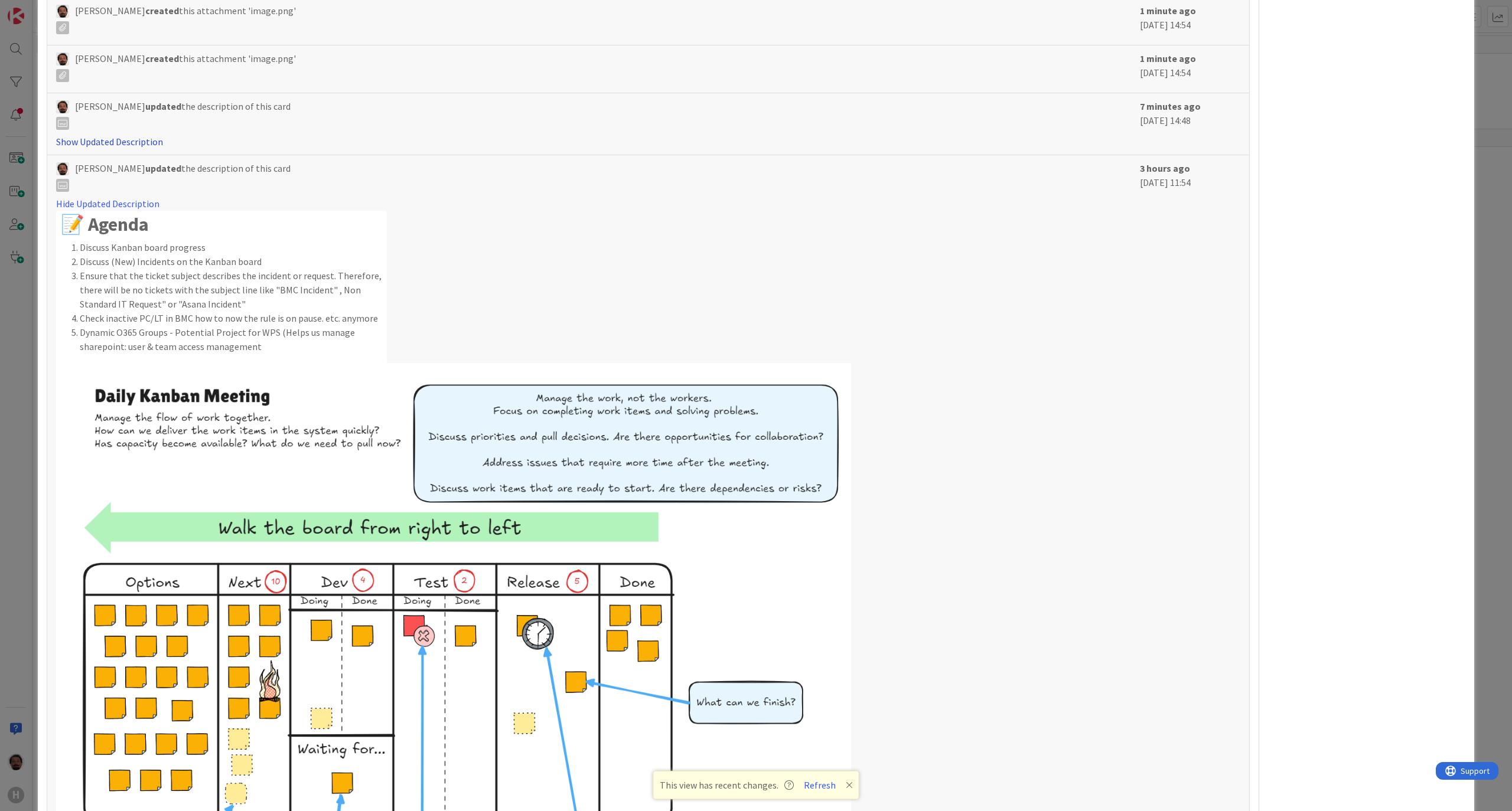
click at [127, 148] on link "Show Updated Description" at bounding box center [110, 141] width 107 height 11
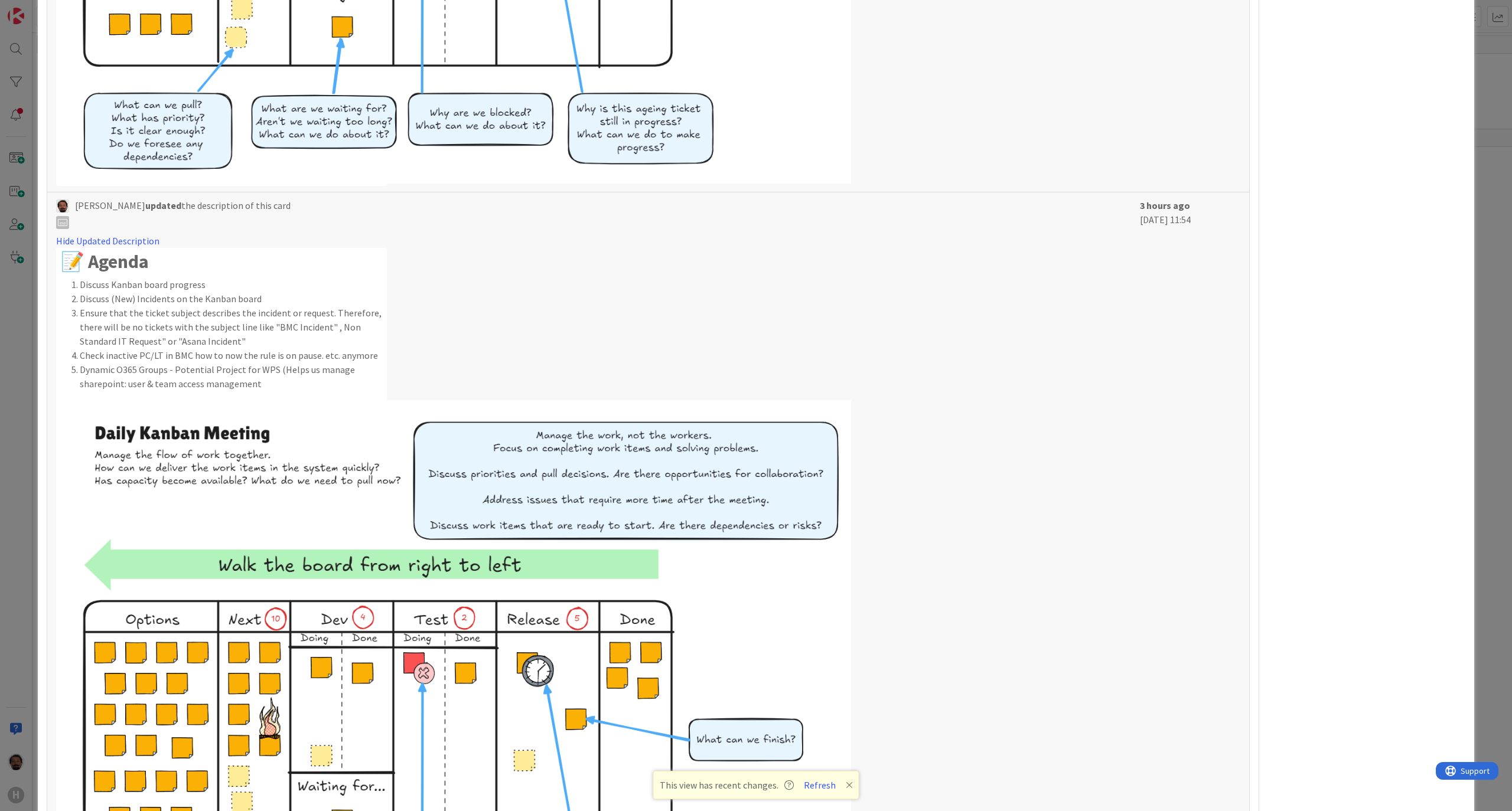
scroll to position [1100, 0]
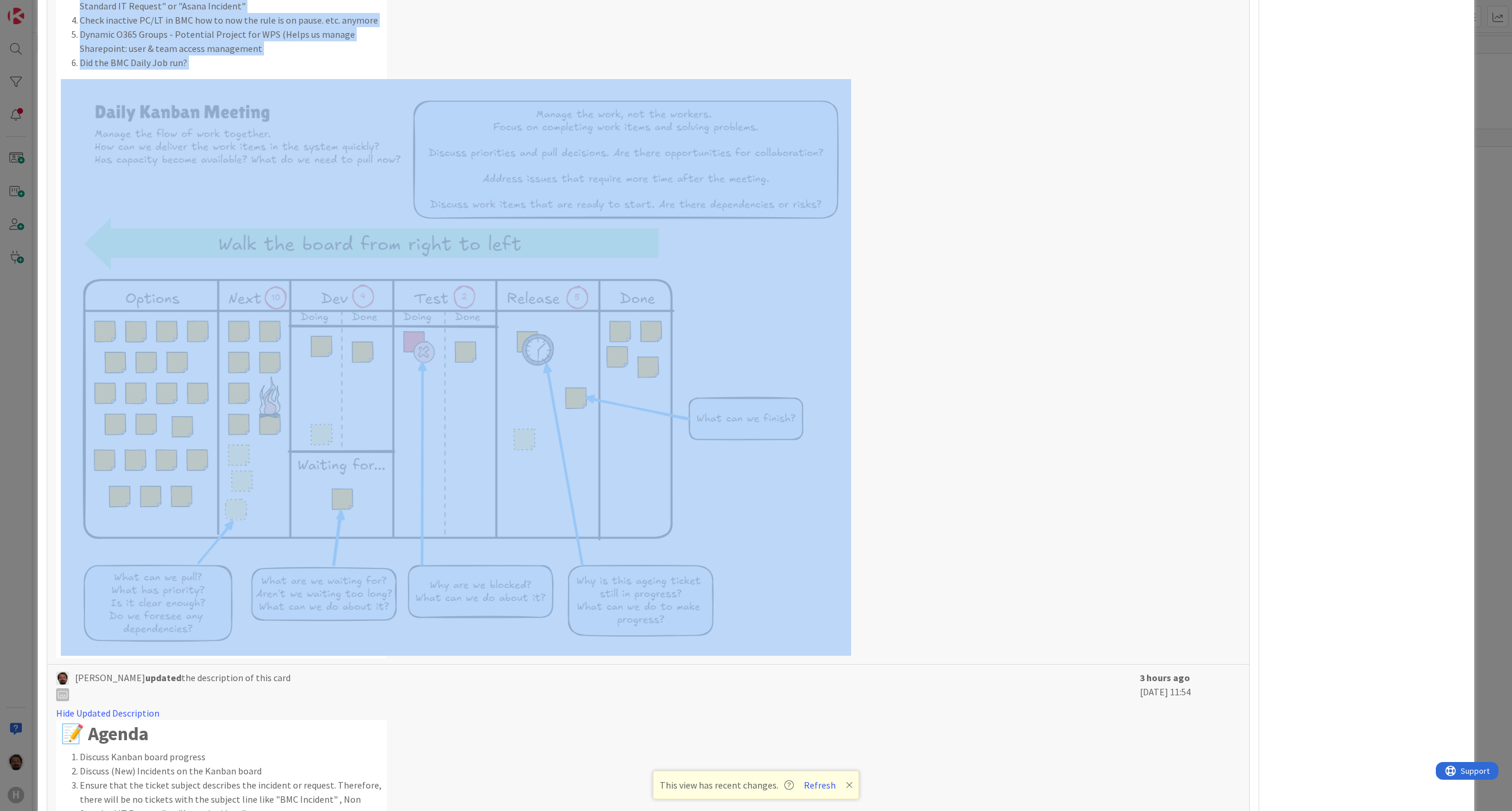
drag, startPoint x: 69, startPoint y: 111, endPoint x: 910, endPoint y: 495, distance: 924.5
click at [910, 495] on div "Hide Updated Description 📝 Agenda Discuss Kanban board progress Discuss (New) I…" at bounding box center [595, 279] width 1078 height 760
copy ol "Discuss Kanban board progress Discuss (New) Incidents on the Kanban board Ensur…"
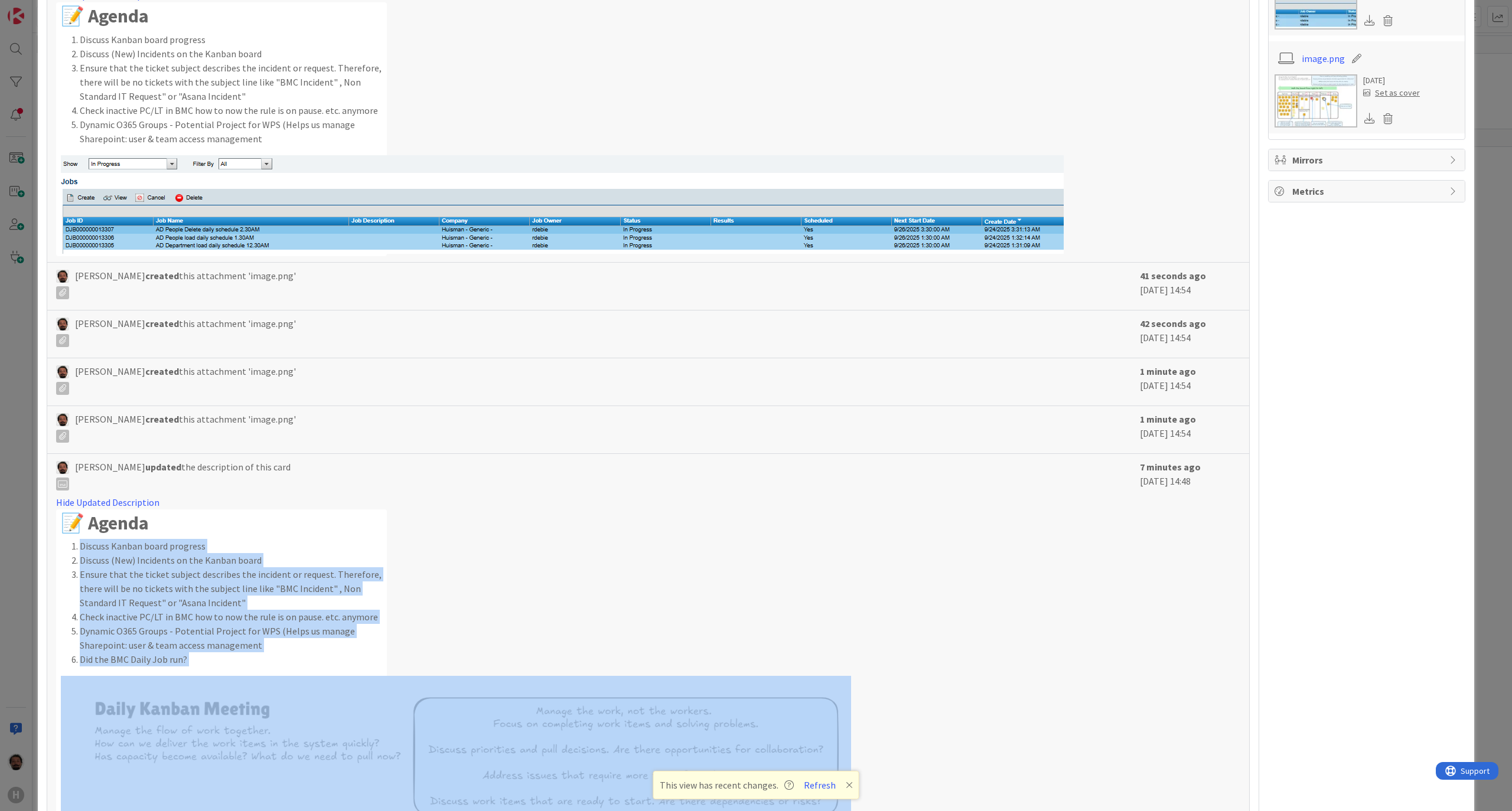
scroll to position [627, 0]
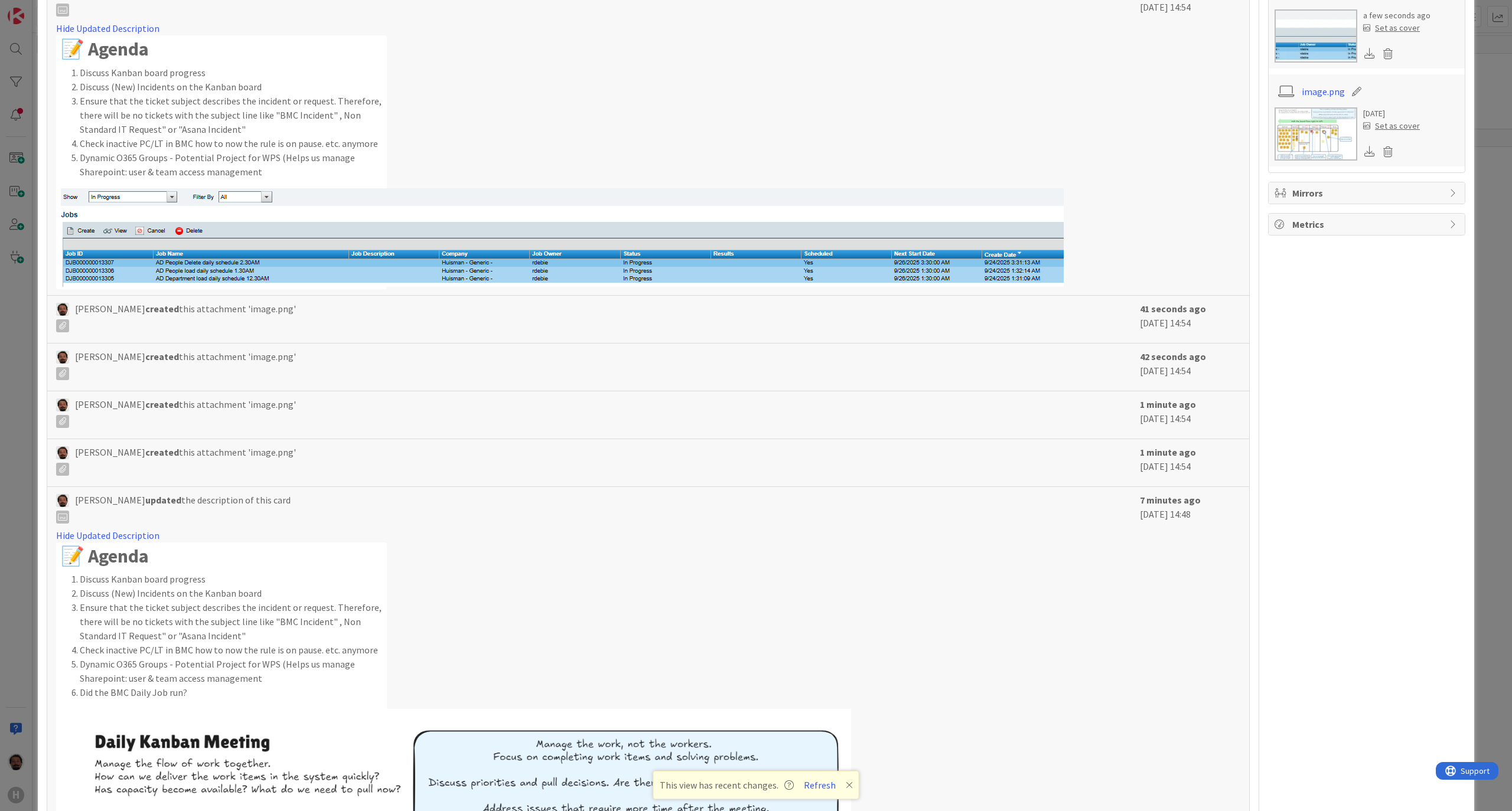
click at [535, 167] on div "Hide Updated Description 📝 Agenda Discuss Kanban board progress Discuss (New) I…" at bounding box center [595, 155] width 1078 height 267
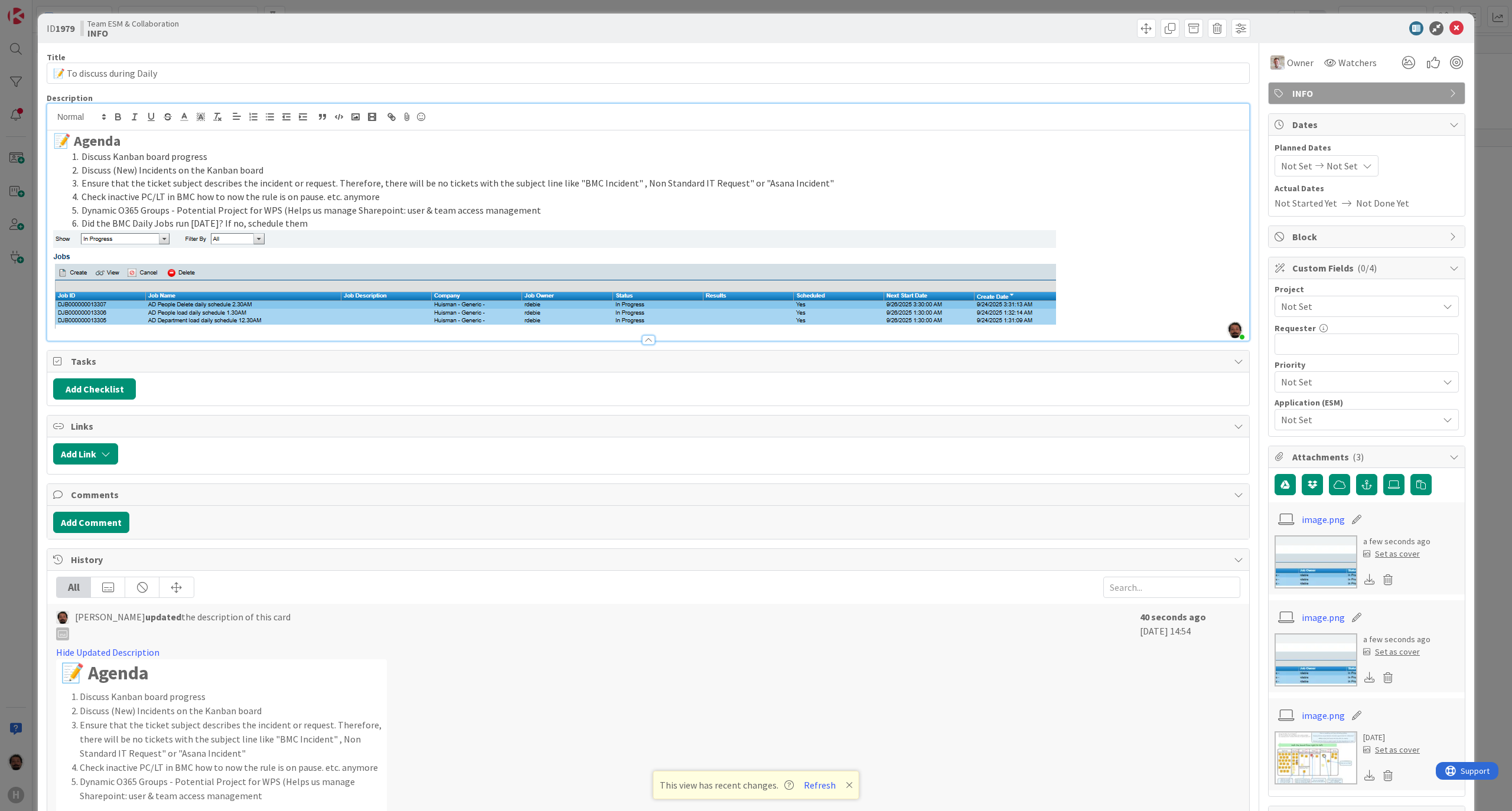
scroll to position [0, 0]
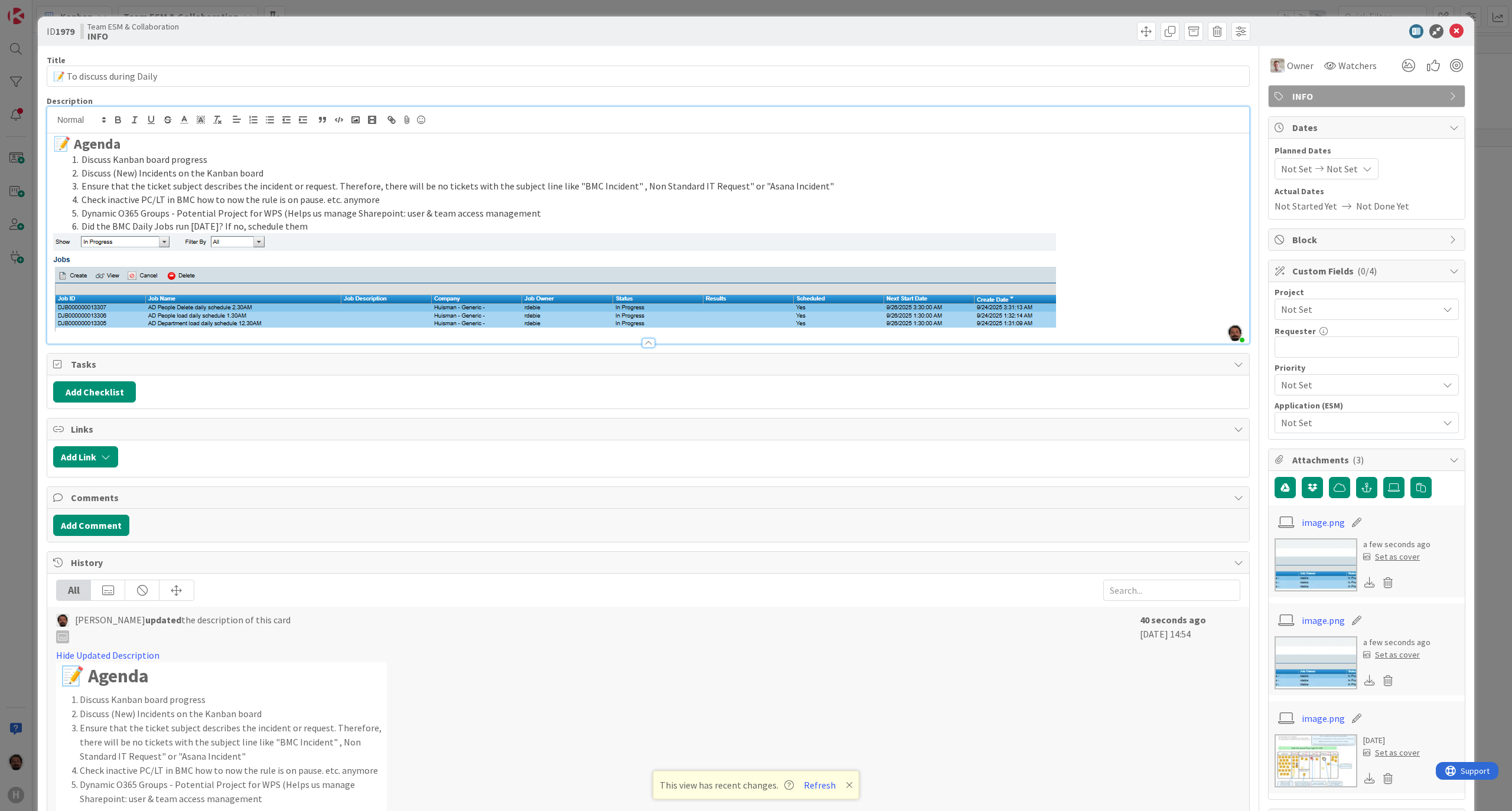
click at [759, 208] on li "Dynamic O365 Groups - Potential Project for WPS (Helps us manage Sharepoint: us…" at bounding box center [655, 213] width 1176 height 14
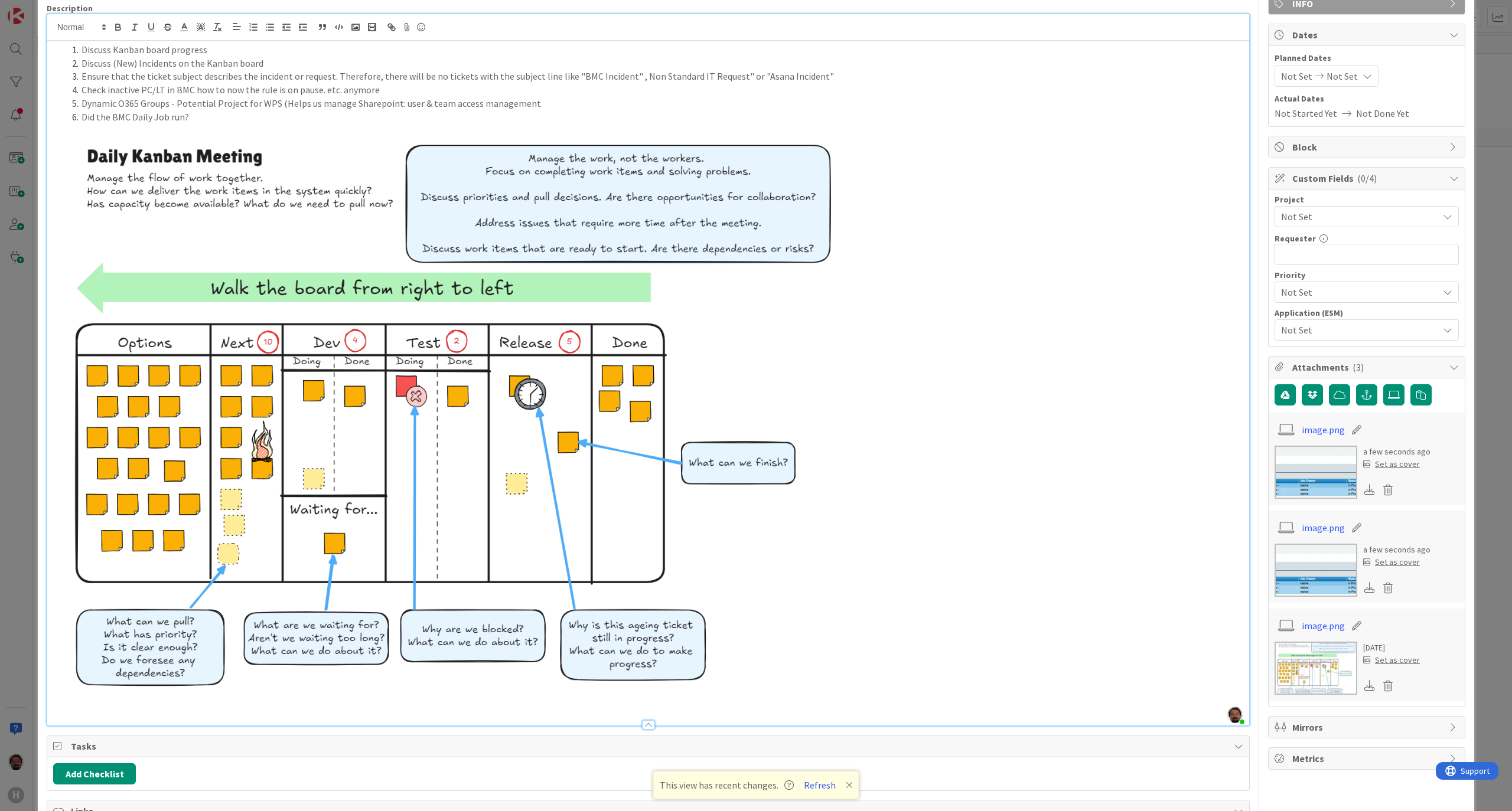
scroll to position [157, 0]
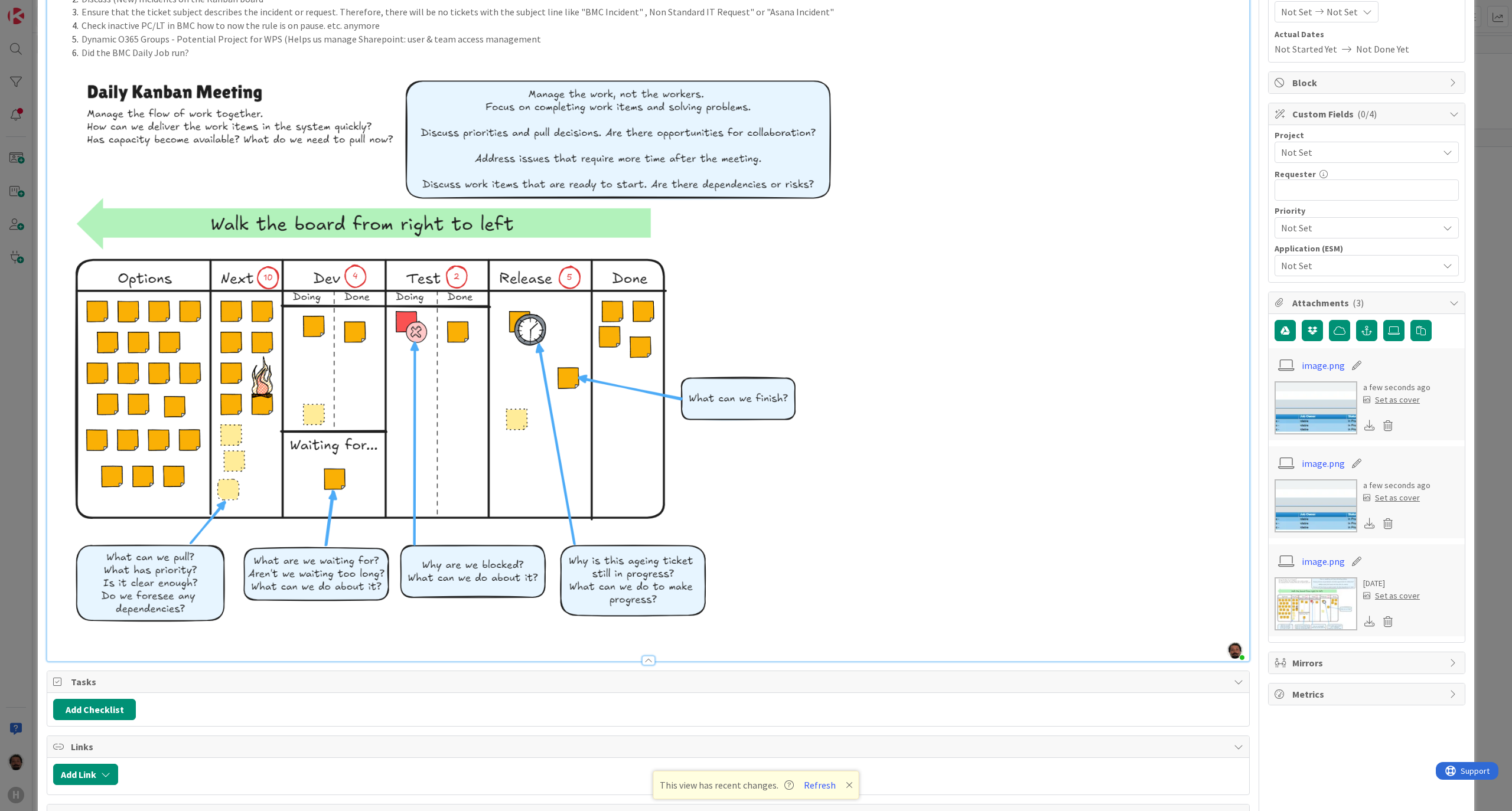
click at [250, 53] on li "Did the BMC Daily Job run?" at bounding box center [655, 52] width 1176 height 14
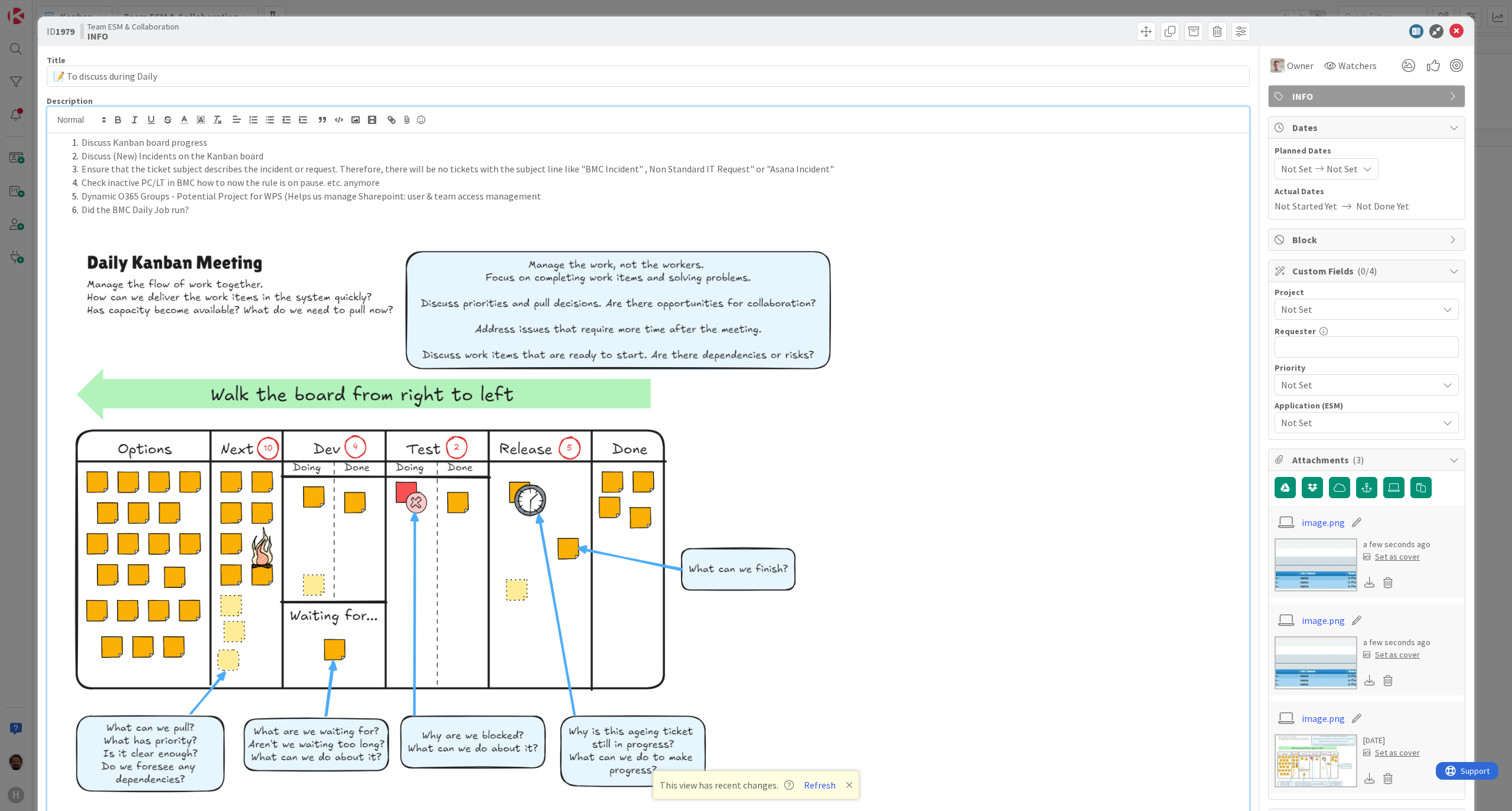
click at [85, 220] on p at bounding box center [648, 222] width 1190 height 14
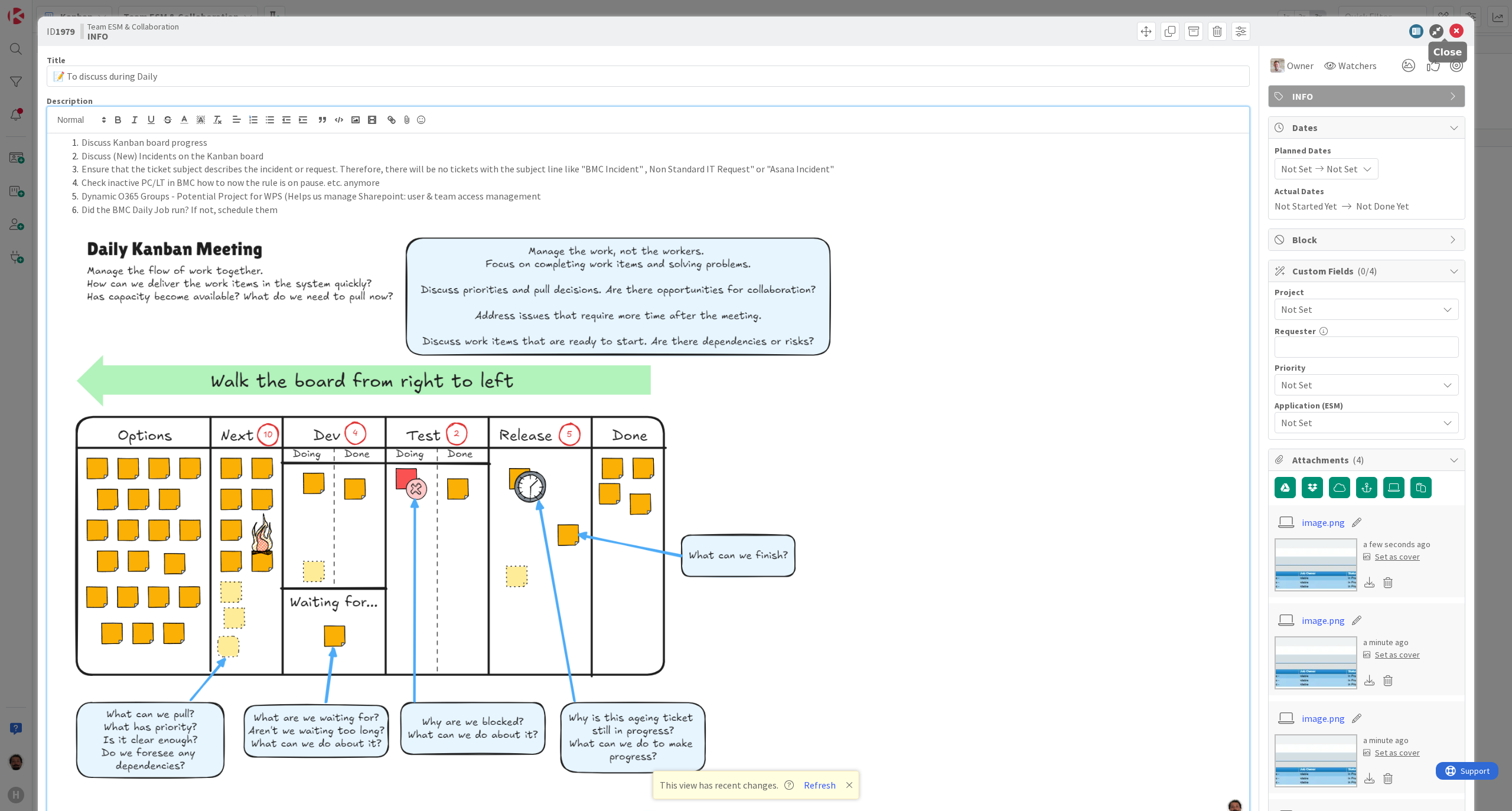
click at [1449, 31] on icon at bounding box center [1456, 31] width 14 height 14
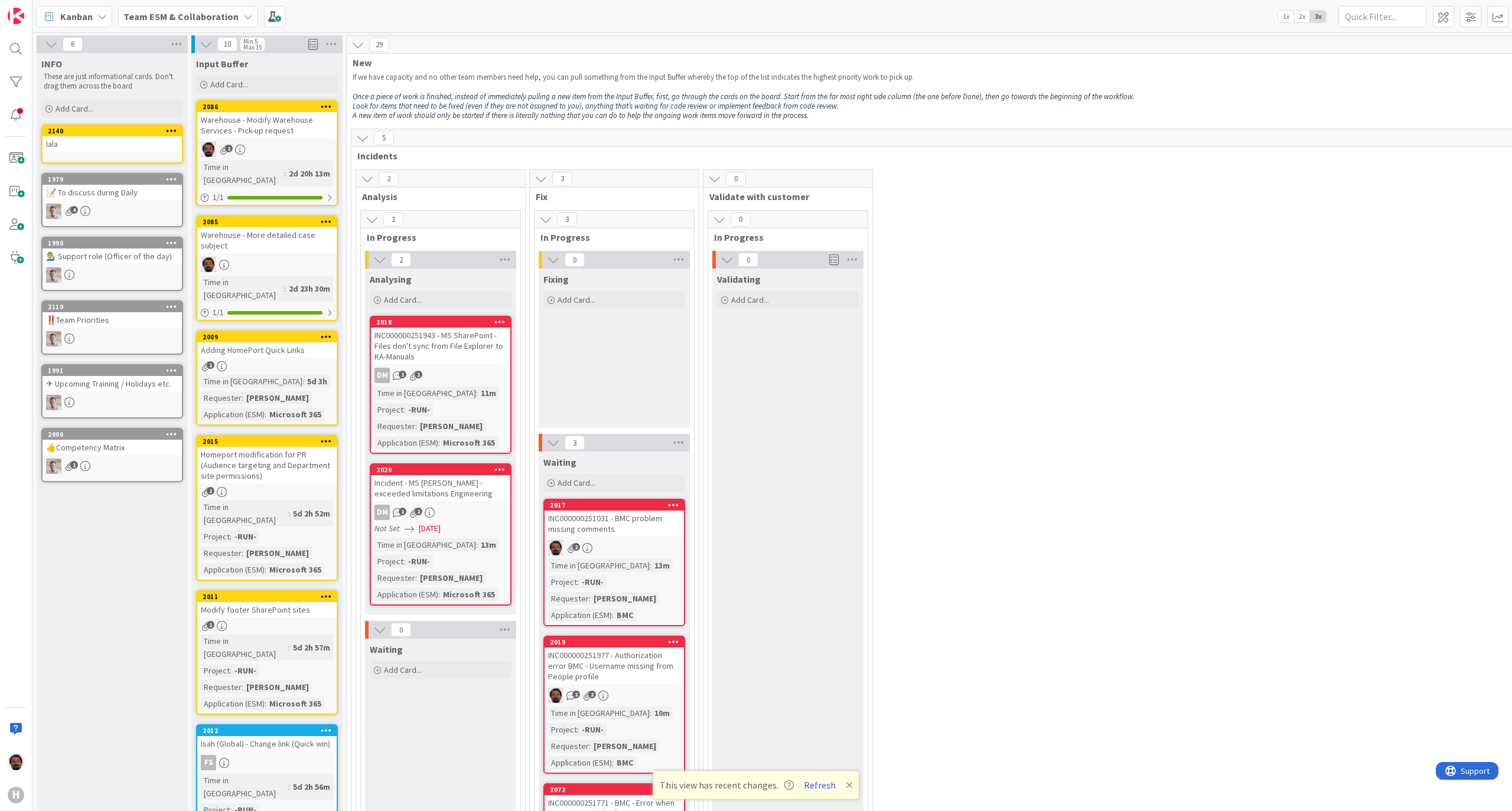
click at [1154, 547] on div "2 Analysis 2 In Progress 2 Analysing Add Card... 2018 INC000000251943 - MS Shar…" at bounding box center [1011, 570] width 1313 height 801
click at [981, 504] on div "2 Analysis 2 In Progress 2 Analysing Add Card... 2018 INC000000251943 - MS Shar…" at bounding box center [1011, 570] width 1313 height 801
click at [1218, 351] on div "2 Analysis 2 In Progress 2 Analysing Add Card... 2018 INC000000251943 - MS Shar…" at bounding box center [1011, 570] width 1313 height 801
